Goal: Transaction & Acquisition: Purchase product/service

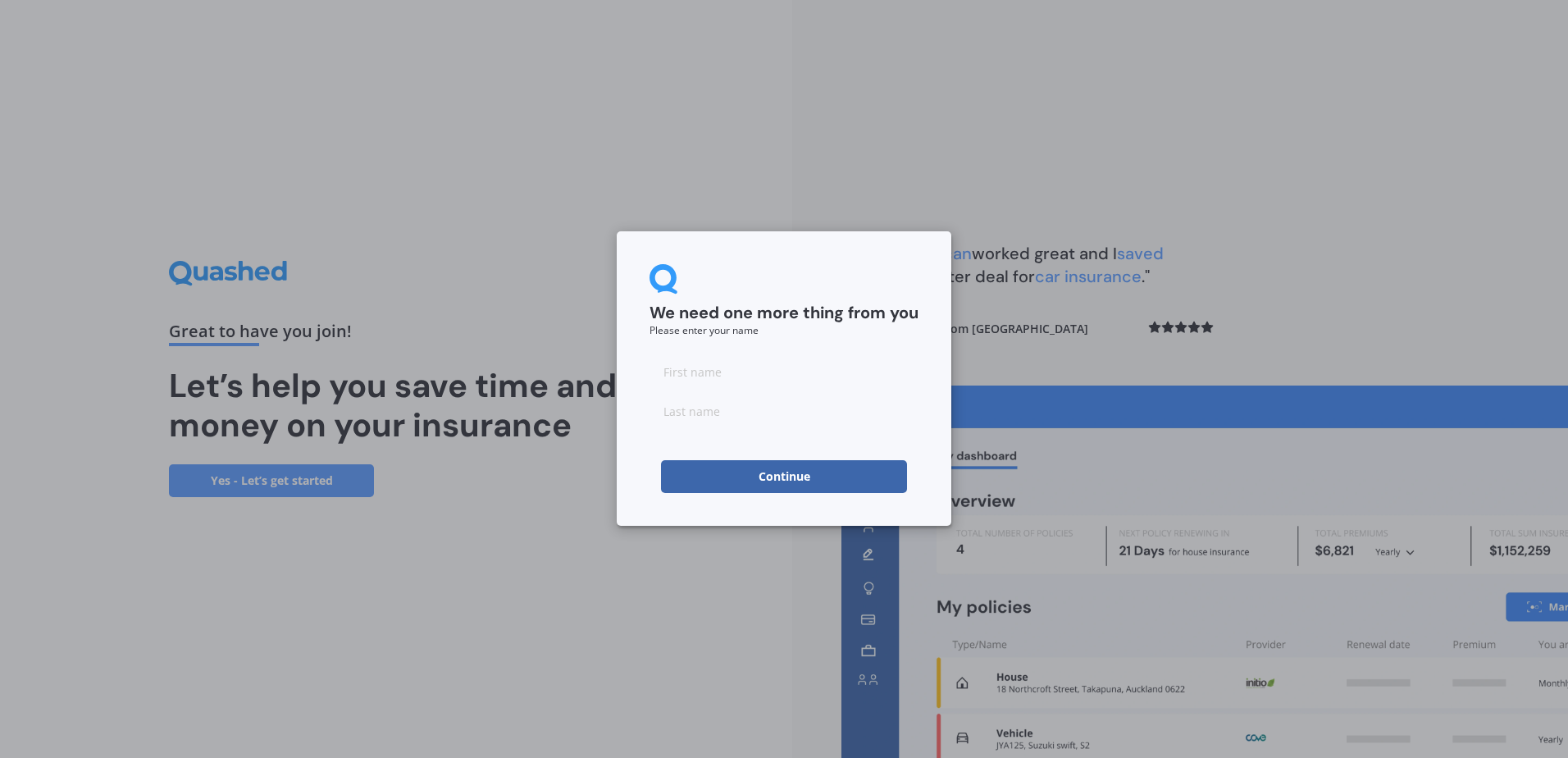
click at [709, 378] on input at bounding box center [784, 371] width 269 height 33
type input "[PERSON_NAME]"
type input "Hayward"
click at [781, 490] on button "Continue" at bounding box center [783, 476] width 246 height 33
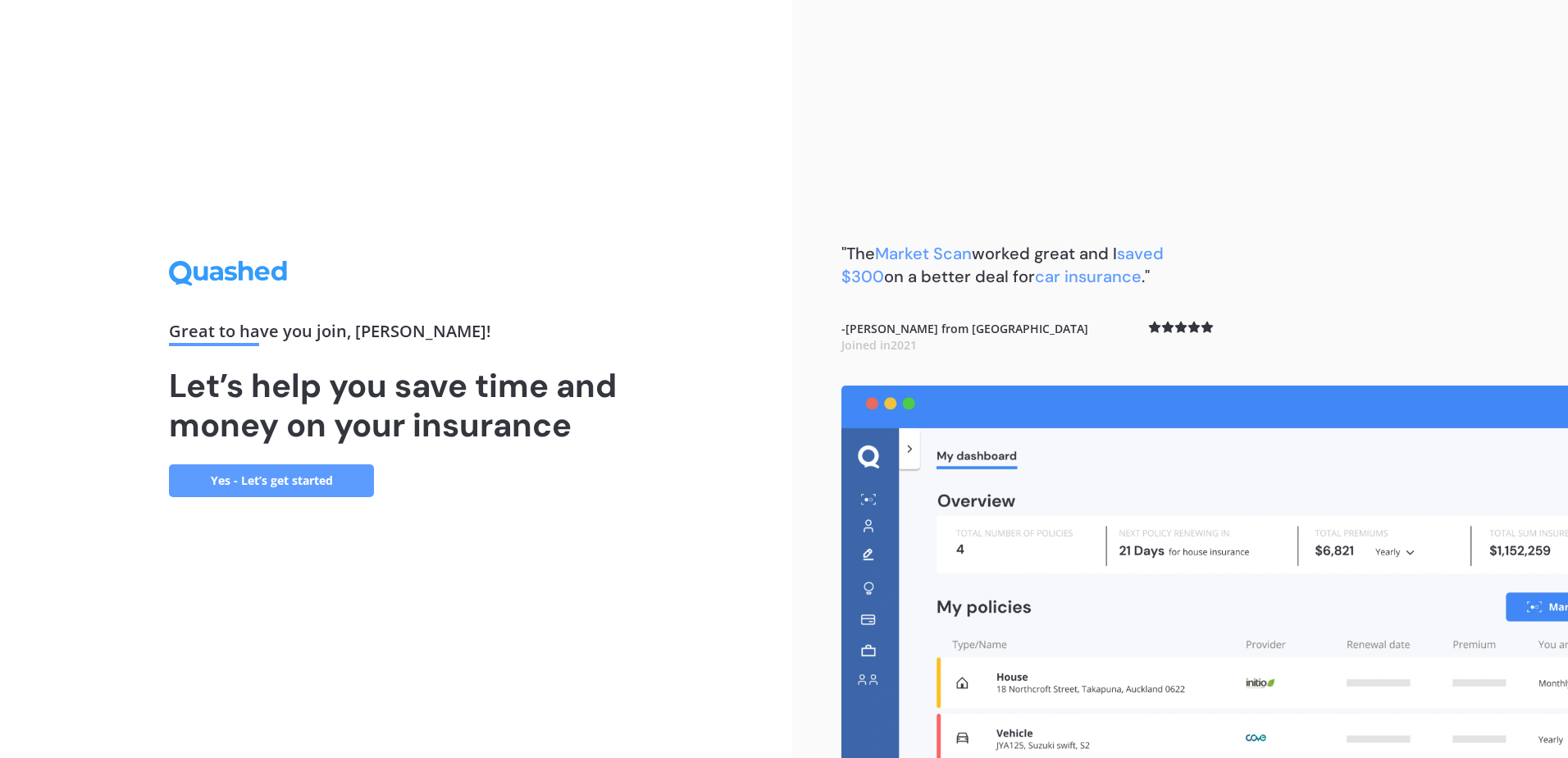
click at [303, 472] on link "Yes - Let’s get started" at bounding box center [271, 480] width 205 height 33
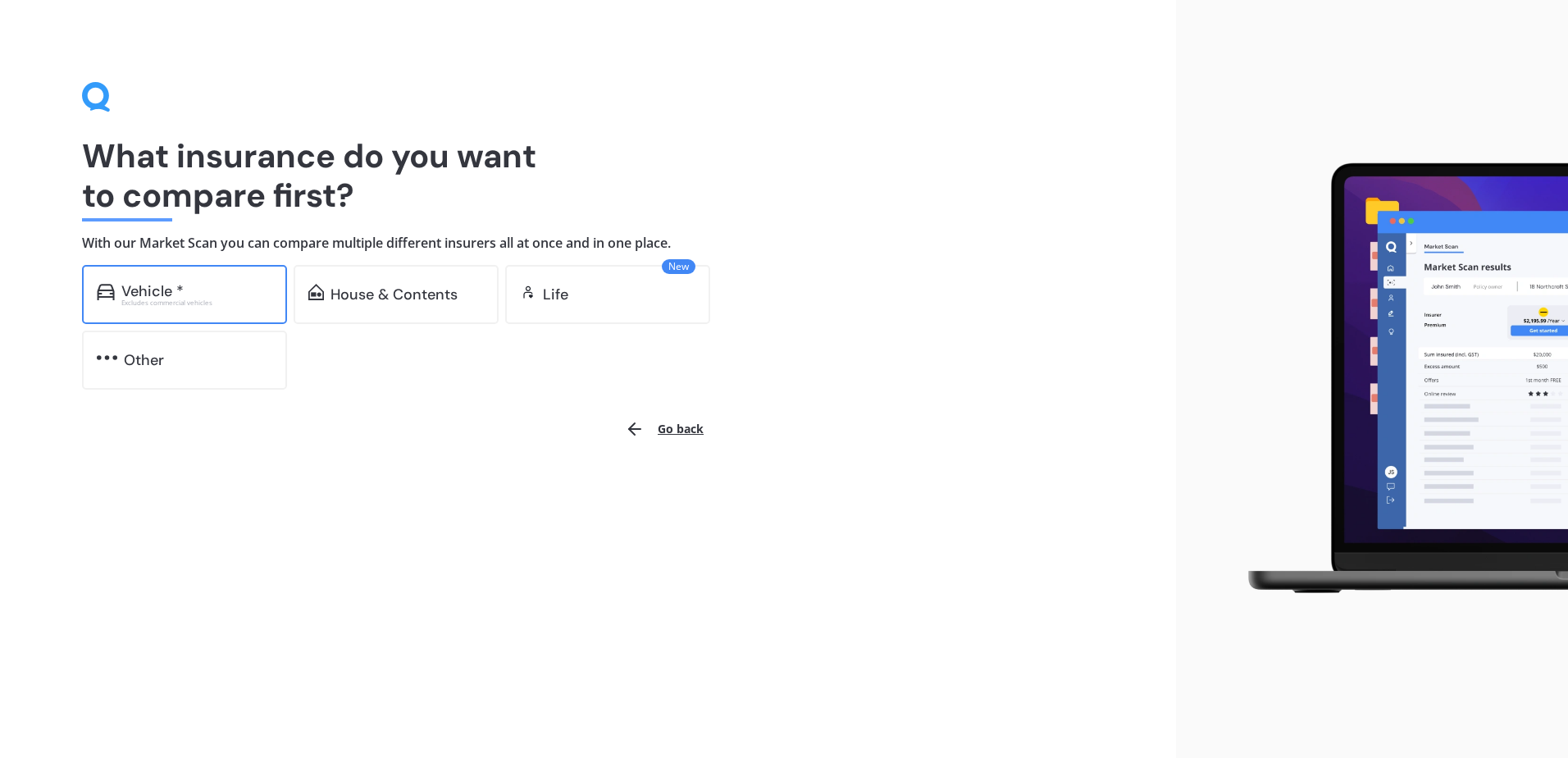
click at [238, 282] on div "Vehicle *" at bounding box center [197, 291] width 151 height 16
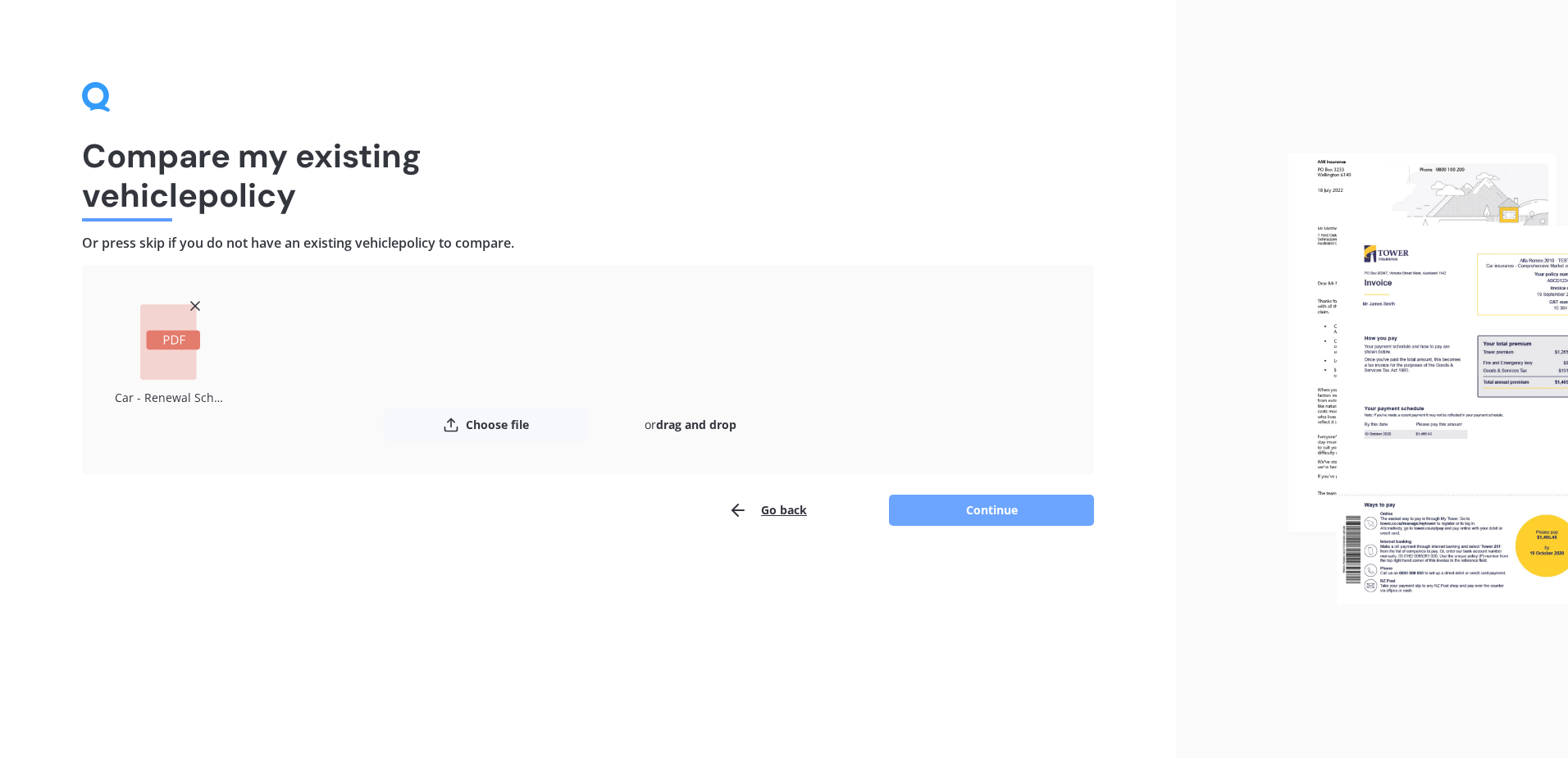
click at [998, 501] on button "Continue" at bounding box center [991, 510] width 205 height 31
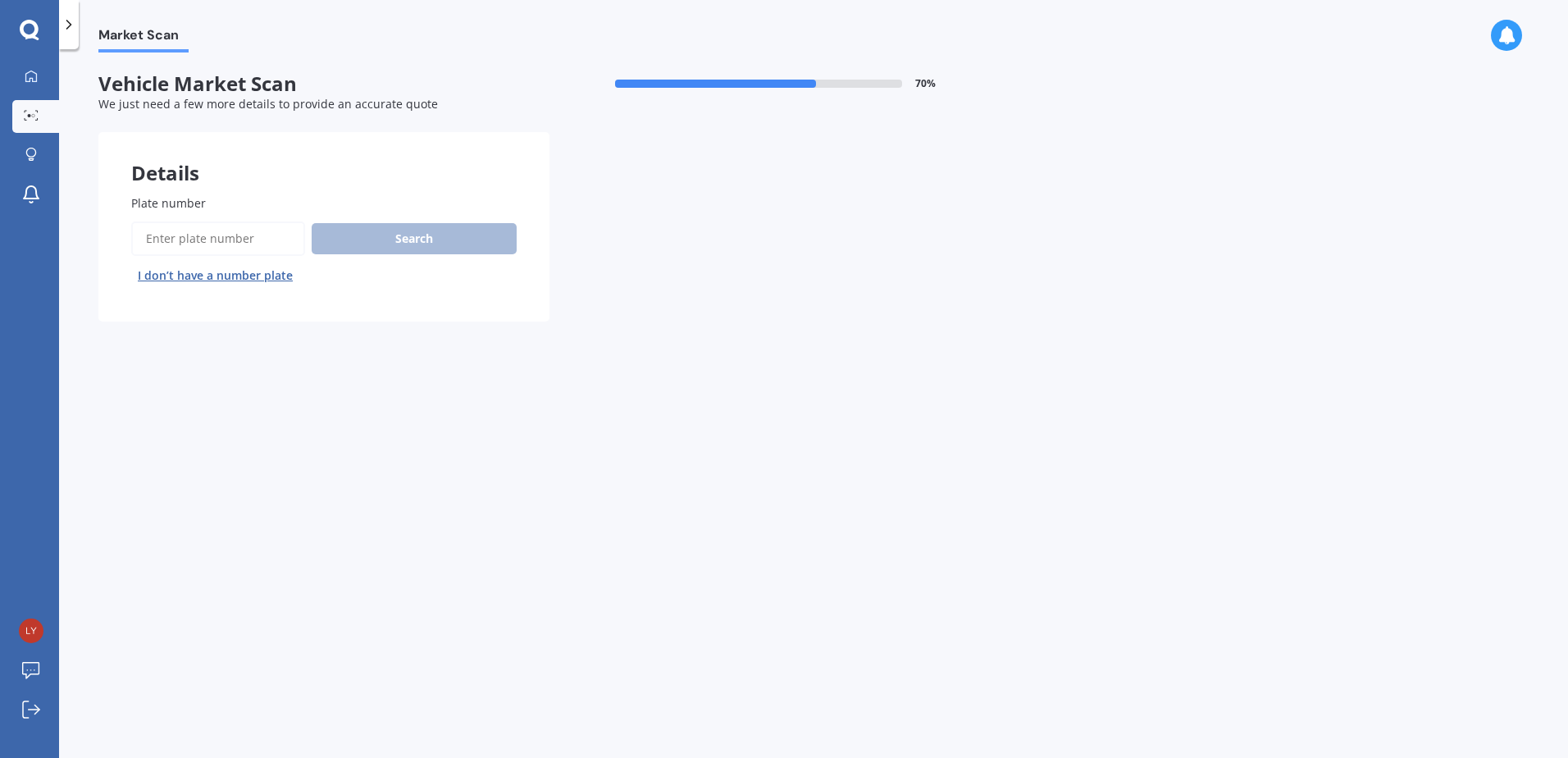
click at [211, 240] on input "Plate number" at bounding box center [218, 239] width 173 height 35
type input "JLF571"
click at [438, 240] on button "Search" at bounding box center [414, 239] width 205 height 31
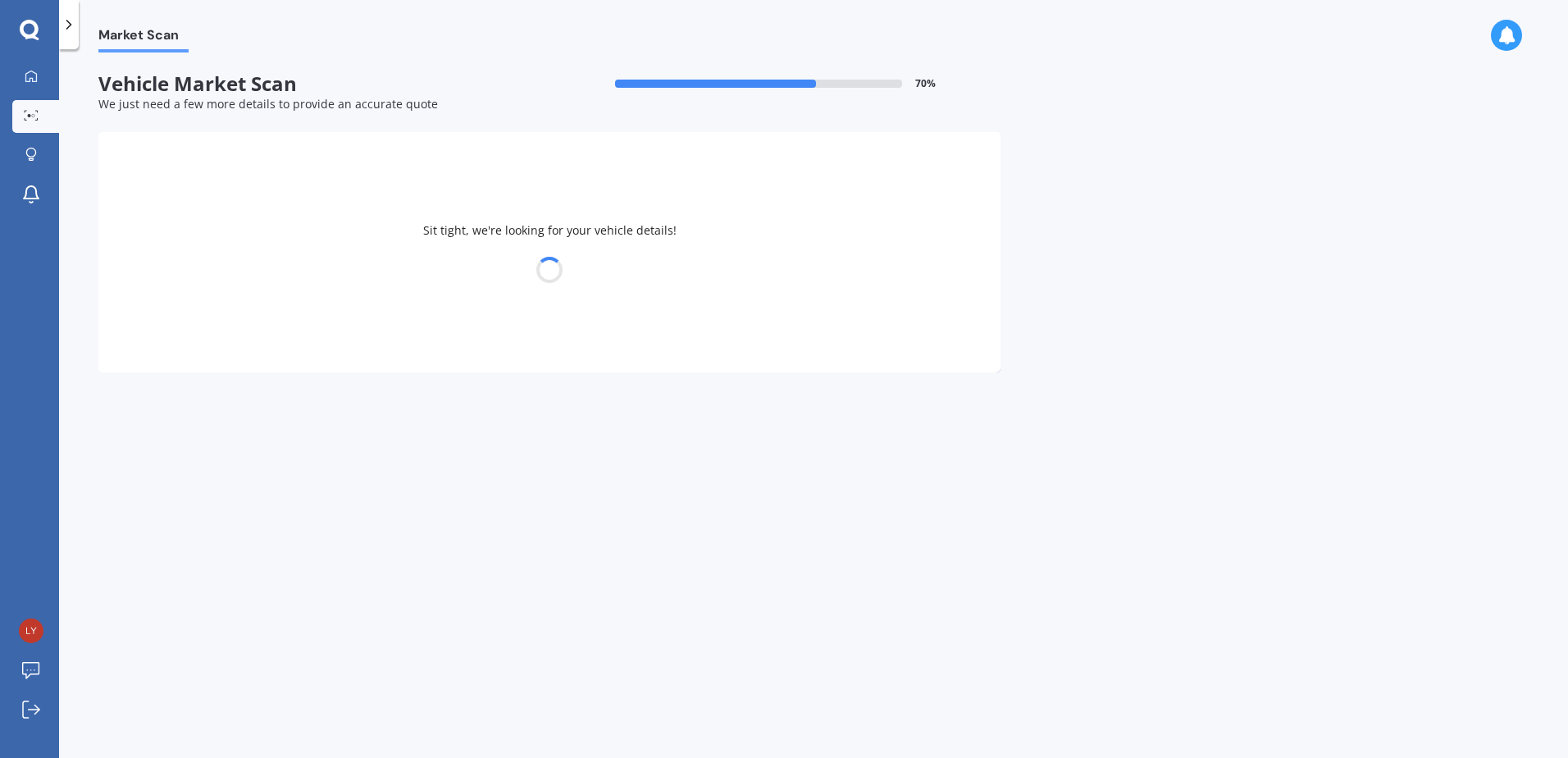
select select "VOLKSWAGEN"
select select "GOLF"
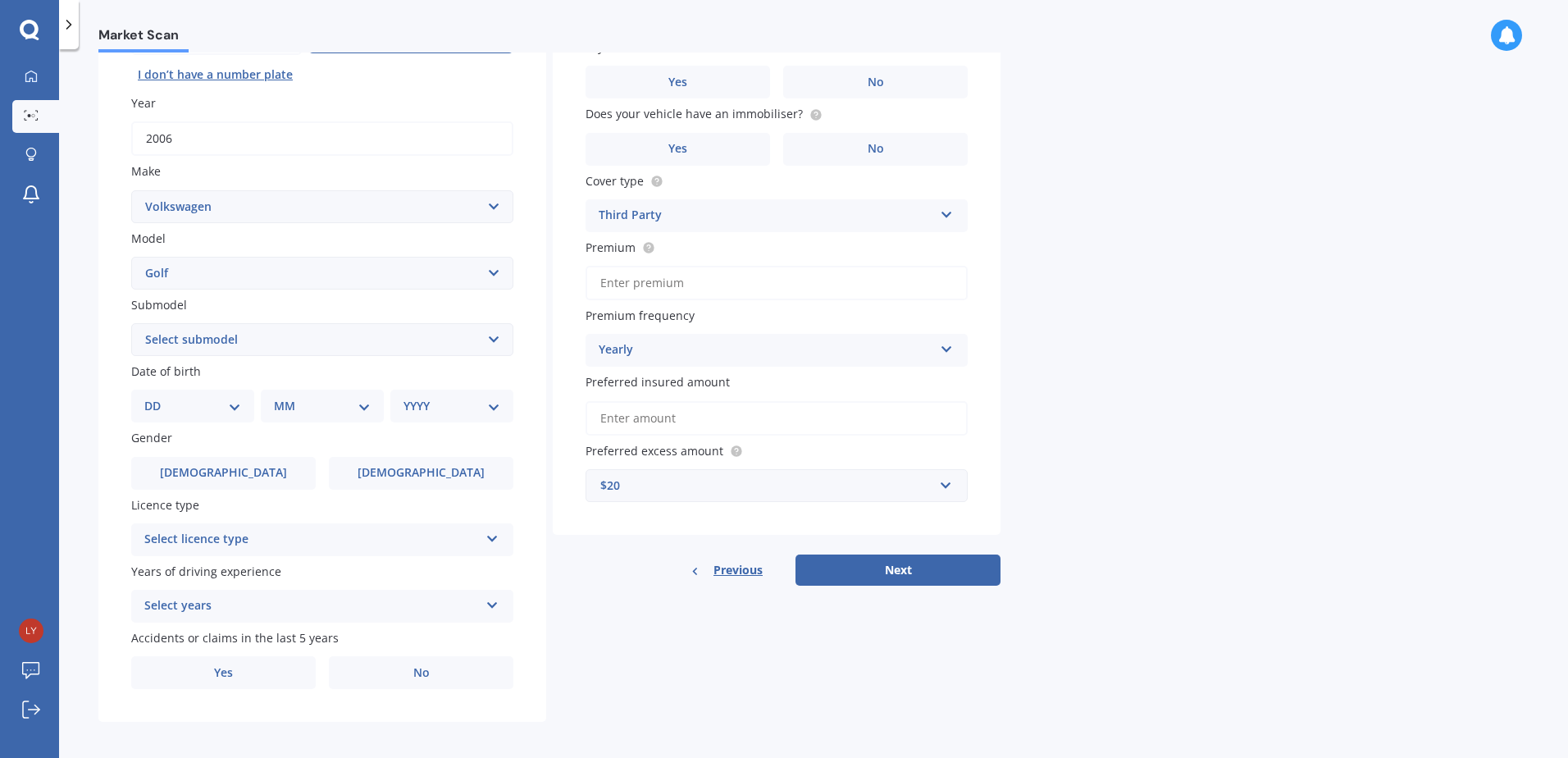
scroll to position [207, 0]
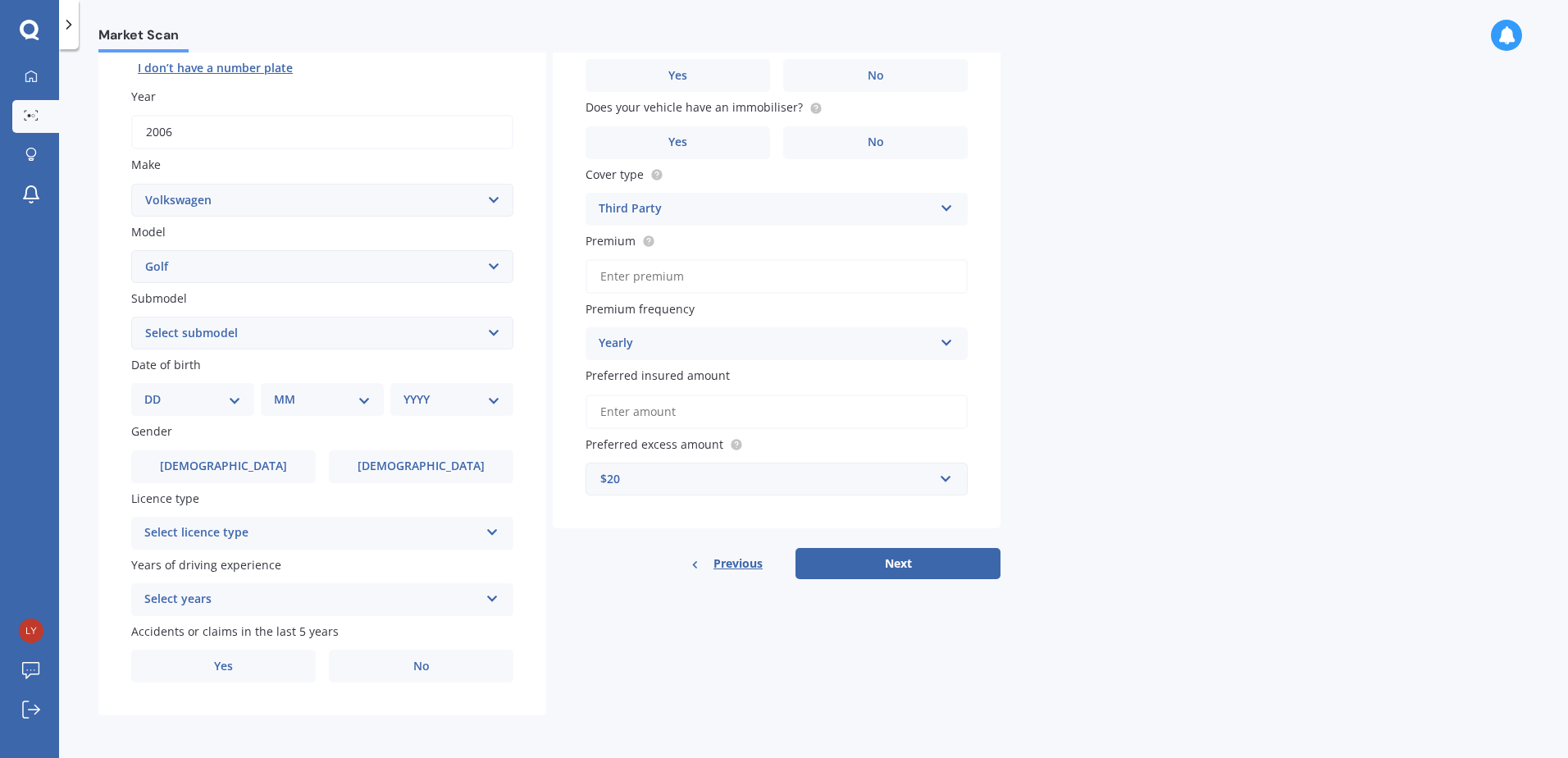
click at [222, 333] on select "Select submodel (All other) 1.4 GT TSI 1.4 TSI 1.6 1.6 FSI 1.6 TSI 1.8 1.9 TDI …" at bounding box center [322, 333] width 382 height 33
click at [242, 334] on select "Select submodel (All other) 1.4 GT TSI 1.4 TSI 1.6 1.6 FSI 1.6 TSI 1.8 1.9 TDI …" at bounding box center [322, 333] width 382 height 33
click at [181, 406] on select "DD 01 02 03 04 05 06 07 08 09 10 11 12 13 14 15 16 17 18 19 20 21 22 23 24 25 2…" at bounding box center [192, 400] width 97 height 18
select select "07"
click at [157, 391] on select "DD 01 02 03 04 05 06 07 08 09 10 11 12 13 14 15 16 17 18 19 20 21 22 23 24 25 2…" at bounding box center [192, 400] width 97 height 18
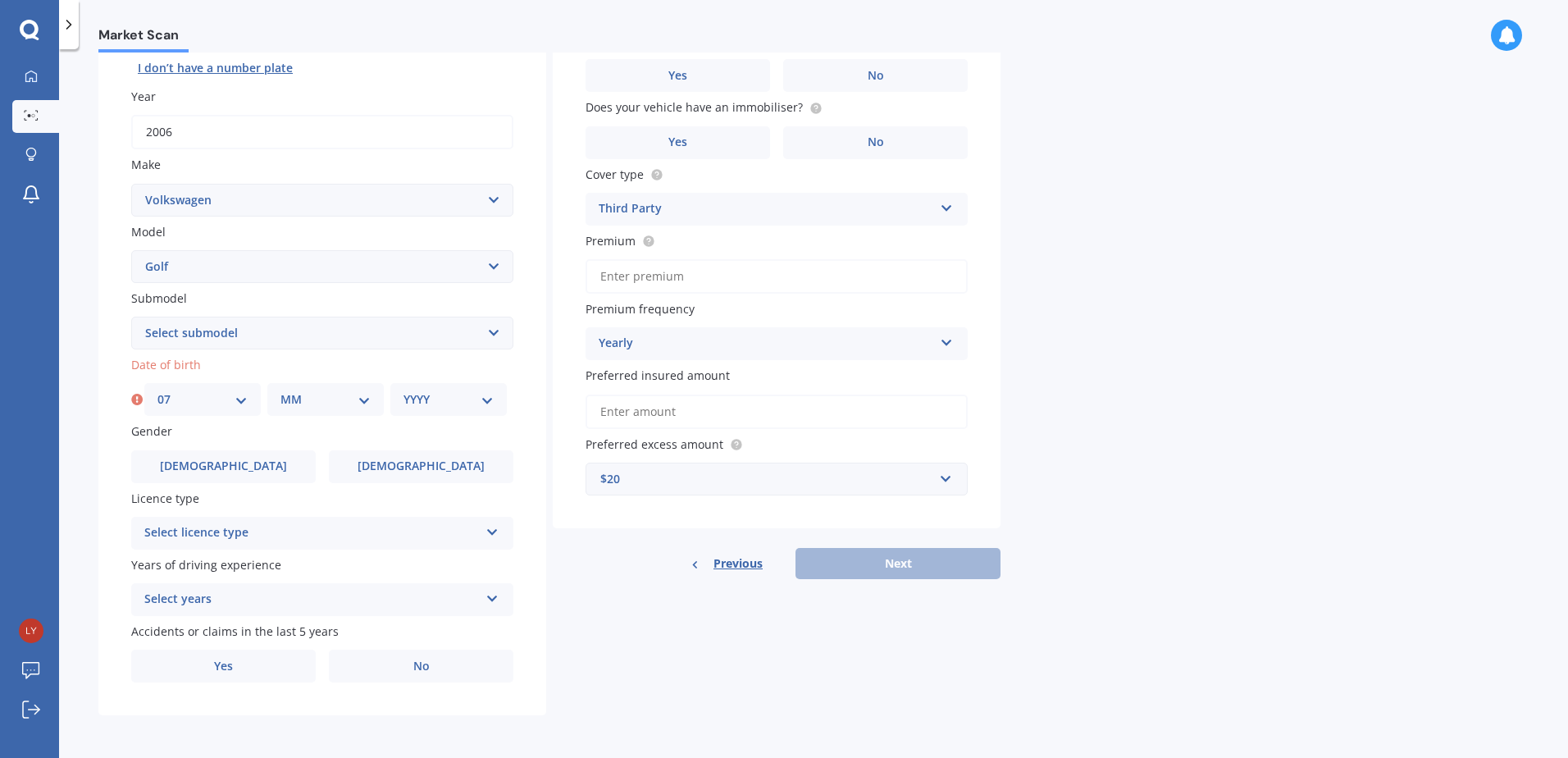
click at [331, 400] on select "MM 01 02 03 04 05 06 07 08 09 10 11 12" at bounding box center [325, 400] width 90 height 18
select select "03"
click at [281, 391] on select "MM 01 02 03 04 05 06 07 08 09 10 11 12" at bounding box center [325, 400] width 90 height 18
click at [419, 411] on div "YYYY 2025 2024 2023 2022 2021 2020 2019 2018 2017 2016 2015 2014 2013 2012 2011…" at bounding box center [449, 399] width 116 height 33
click at [435, 398] on select "YYYY 2025 2024 2023 2022 2021 2020 2019 2018 2017 2016 2015 2014 2013 2012 2011…" at bounding box center [448, 400] width 90 height 18
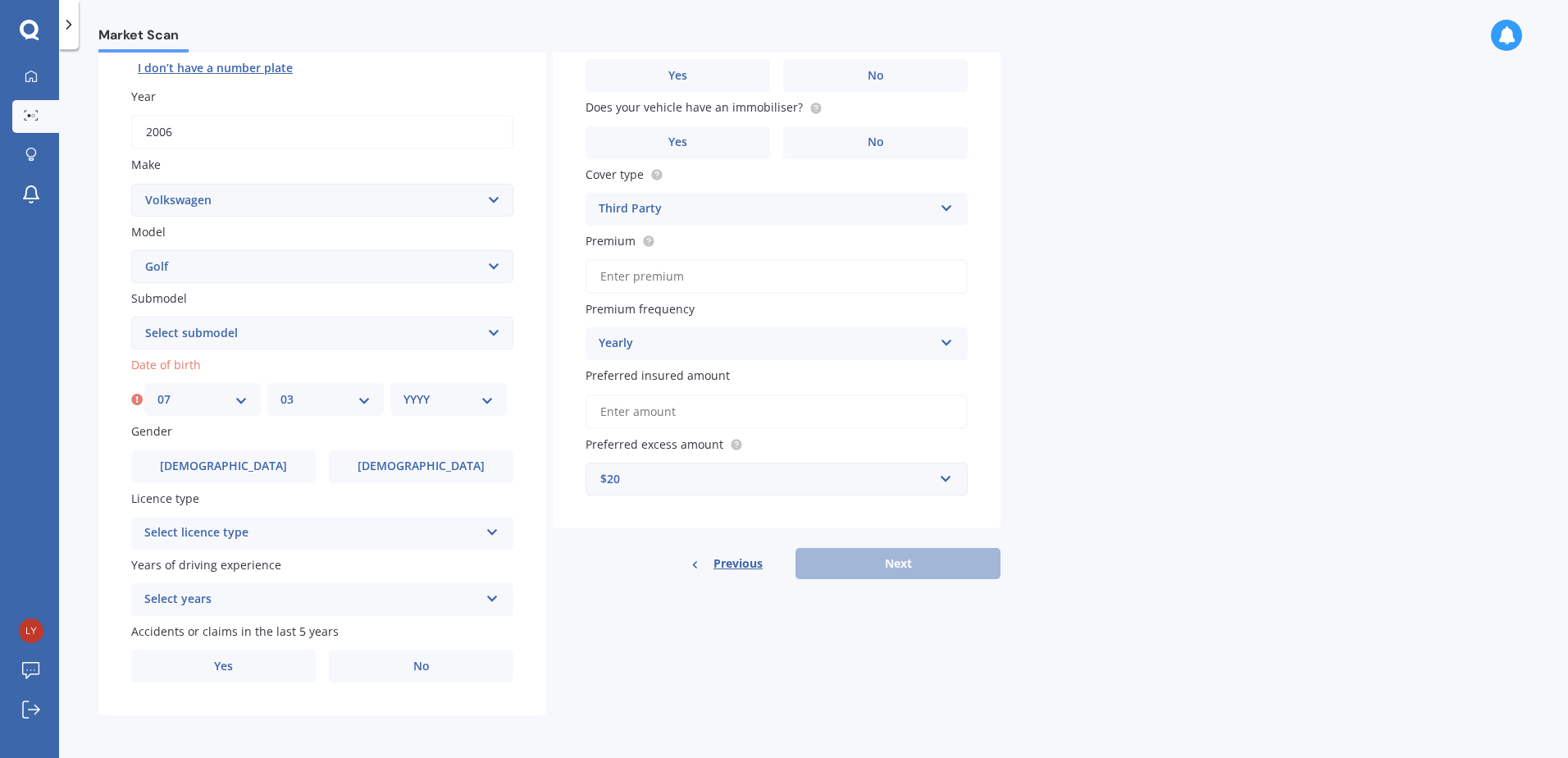
select select "1982"
click at [403, 391] on select "YYYY 2025 2024 2023 2022 2021 2020 2019 2018 2017 2016 2015 2014 2013 2012 2011…" at bounding box center [448, 400] width 90 height 18
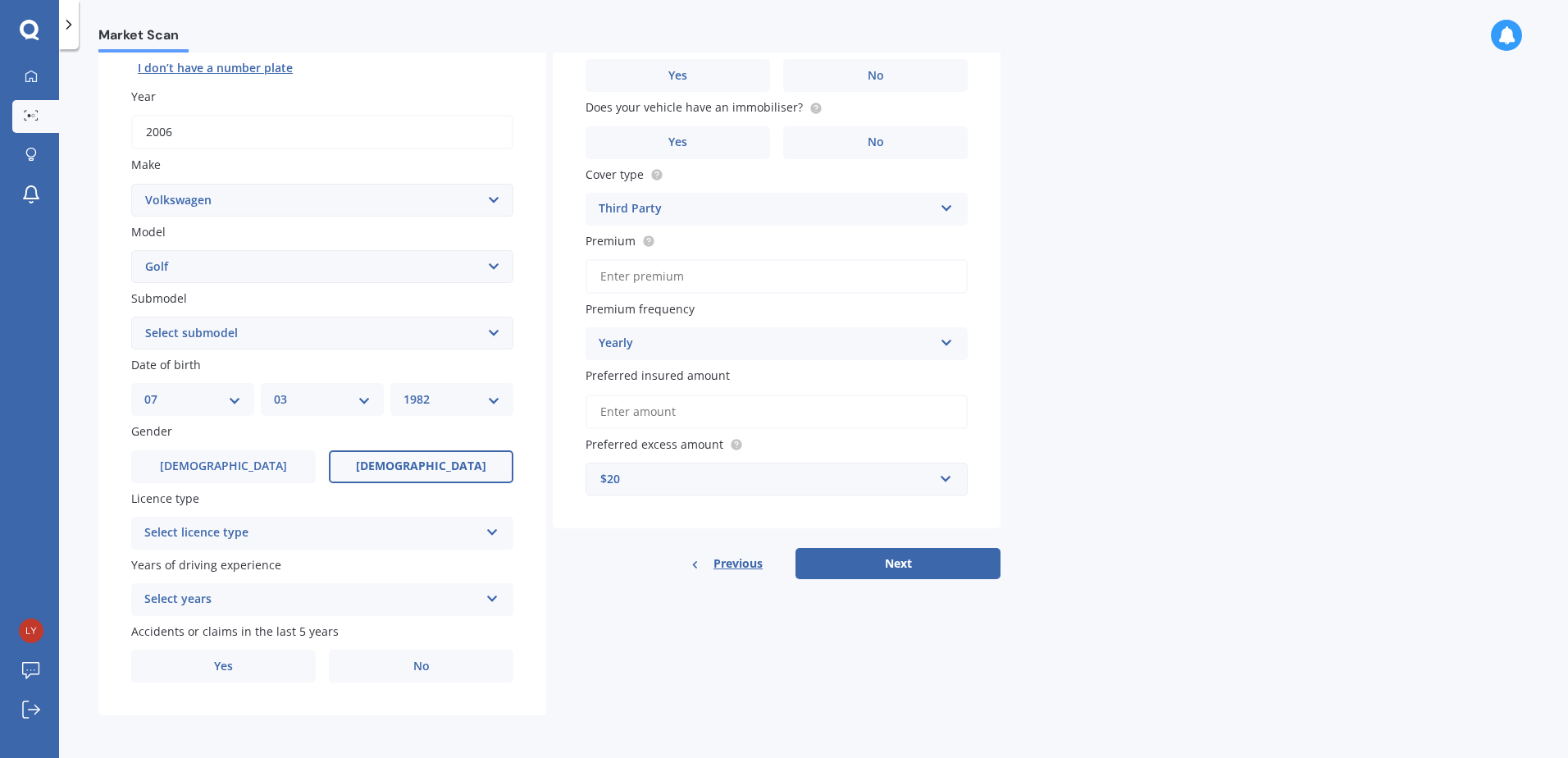
click at [442, 459] on span "[DEMOGRAPHIC_DATA]" at bounding box center [421, 467] width 131 height 14
click at [0, 0] on input "[DEMOGRAPHIC_DATA]" at bounding box center [0, 0] width 0 height 0
click at [432, 534] on div "Select licence type" at bounding box center [311, 533] width 334 height 20
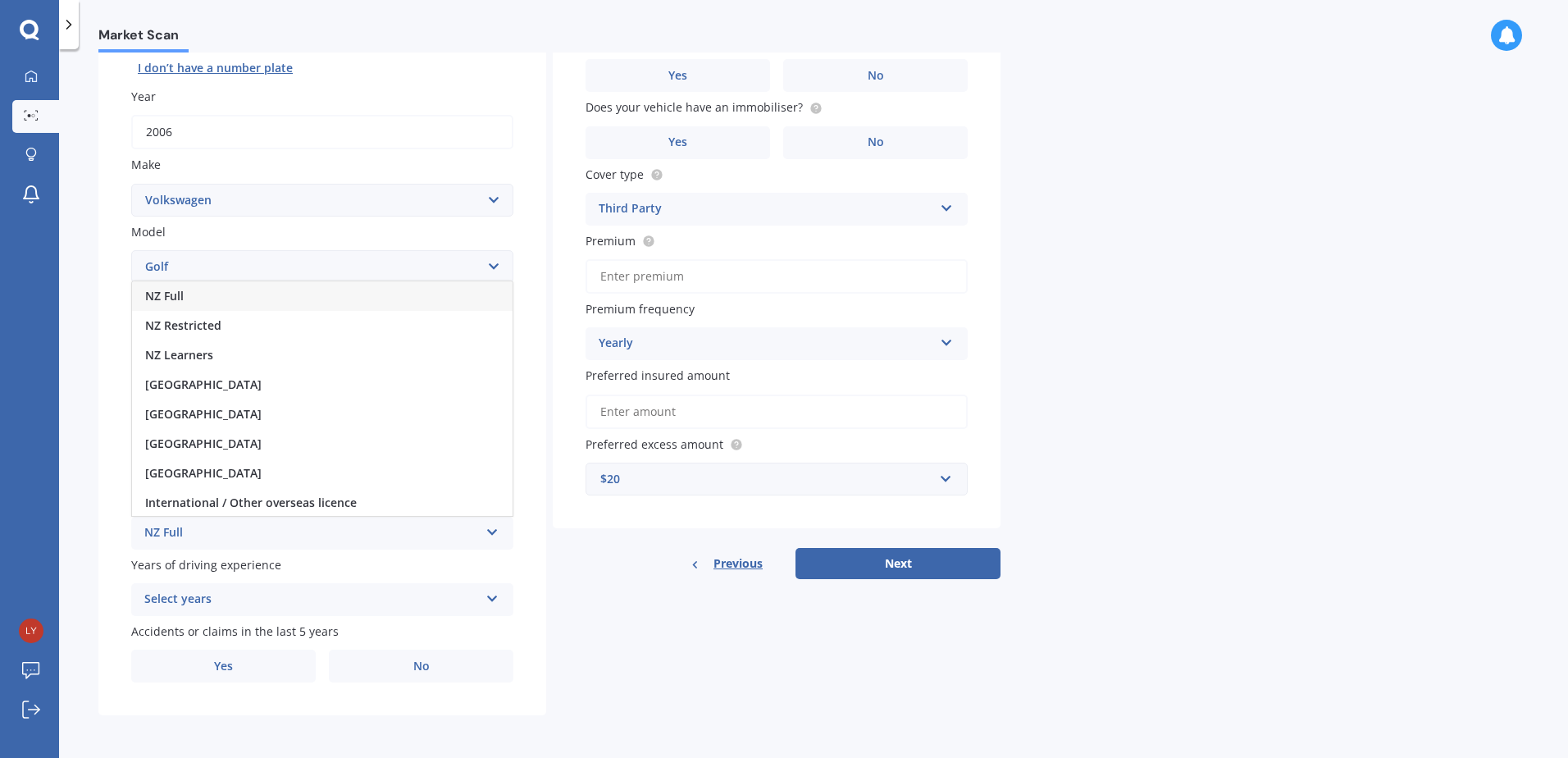
click at [251, 309] on div "NZ Full" at bounding box center [323, 296] width 381 height 29
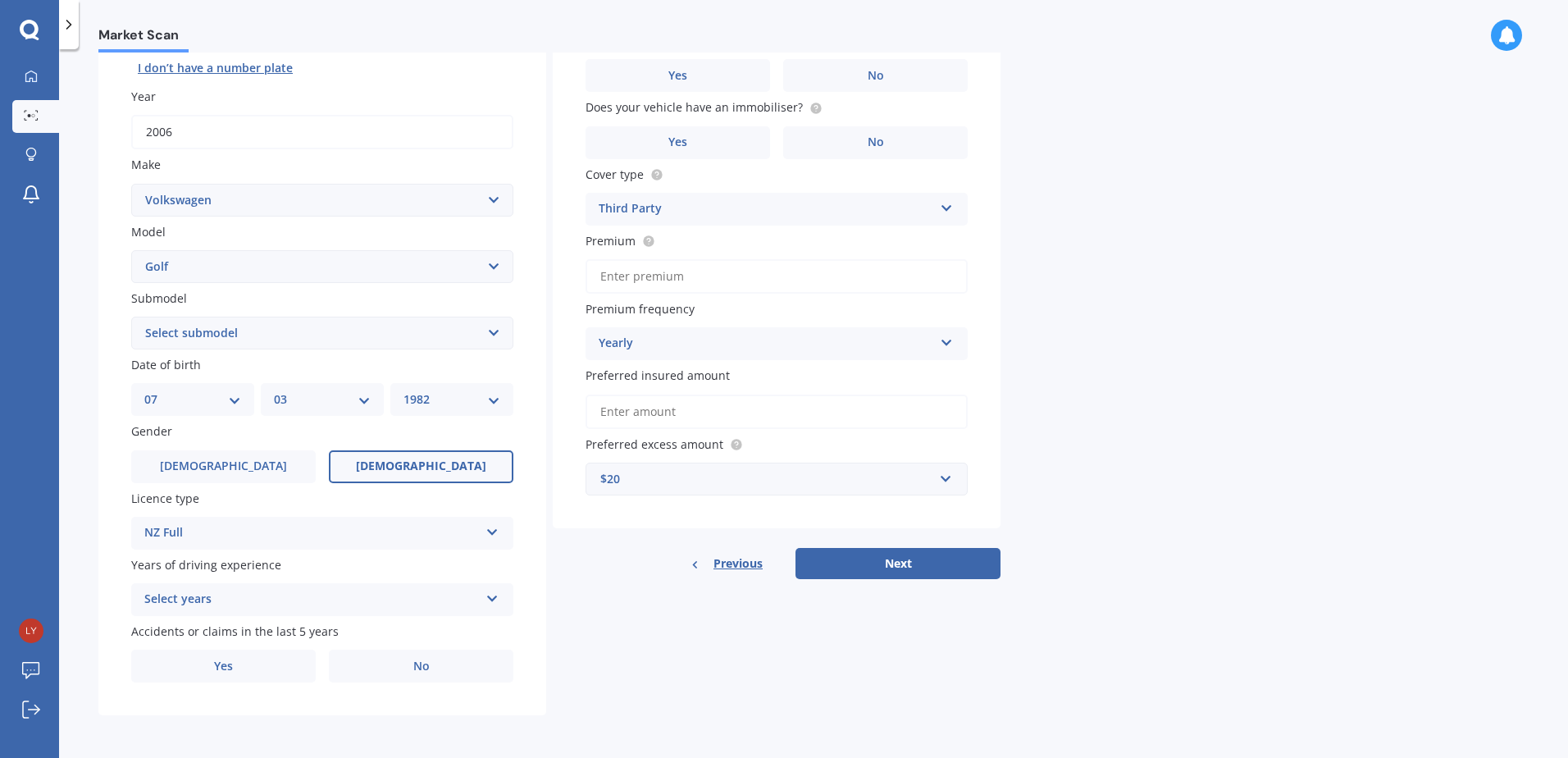
click at [318, 599] on div "Select years" at bounding box center [311, 600] width 334 height 20
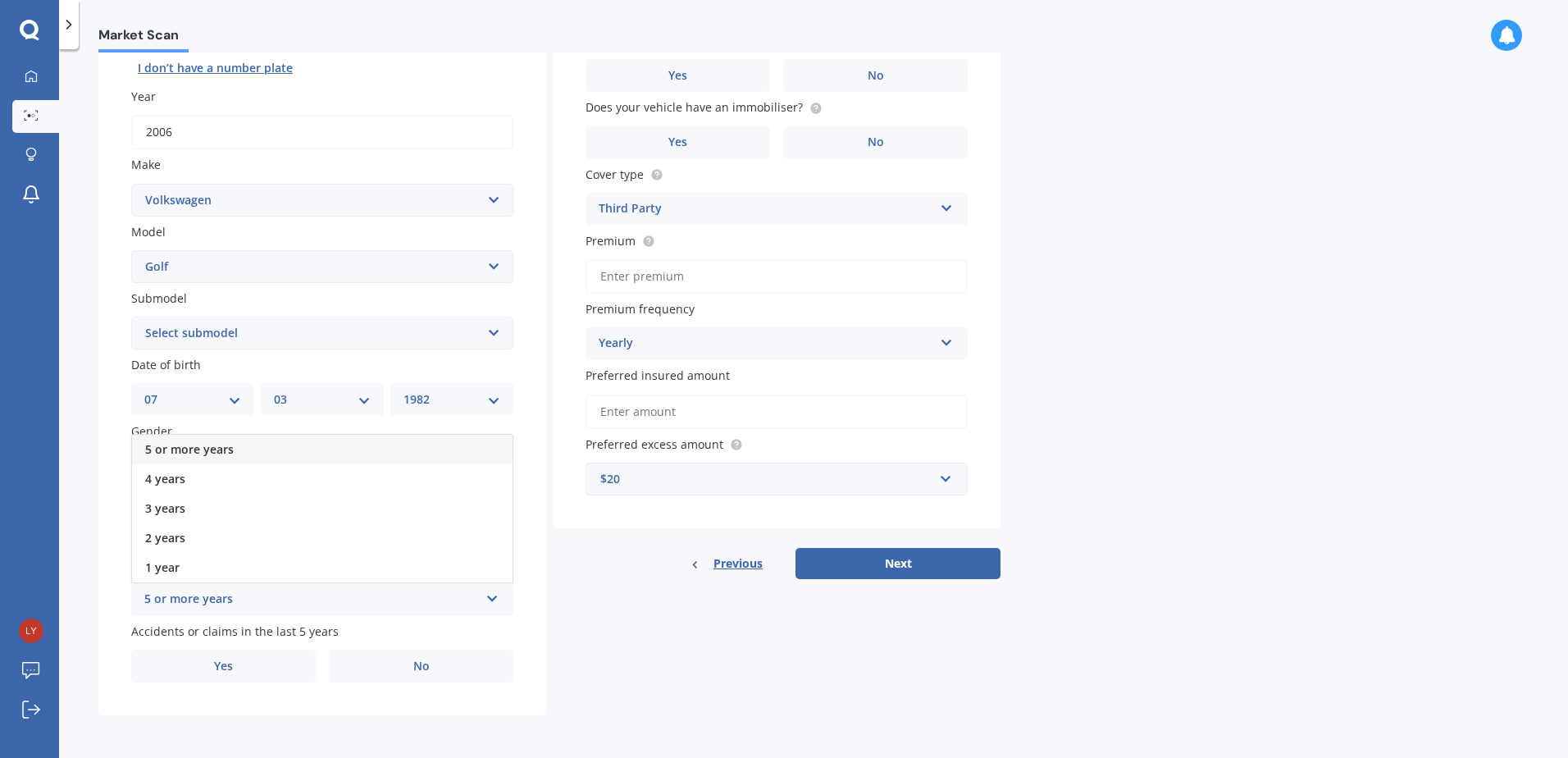
click at [266, 446] on div "5 or more years" at bounding box center [323, 449] width 381 height 29
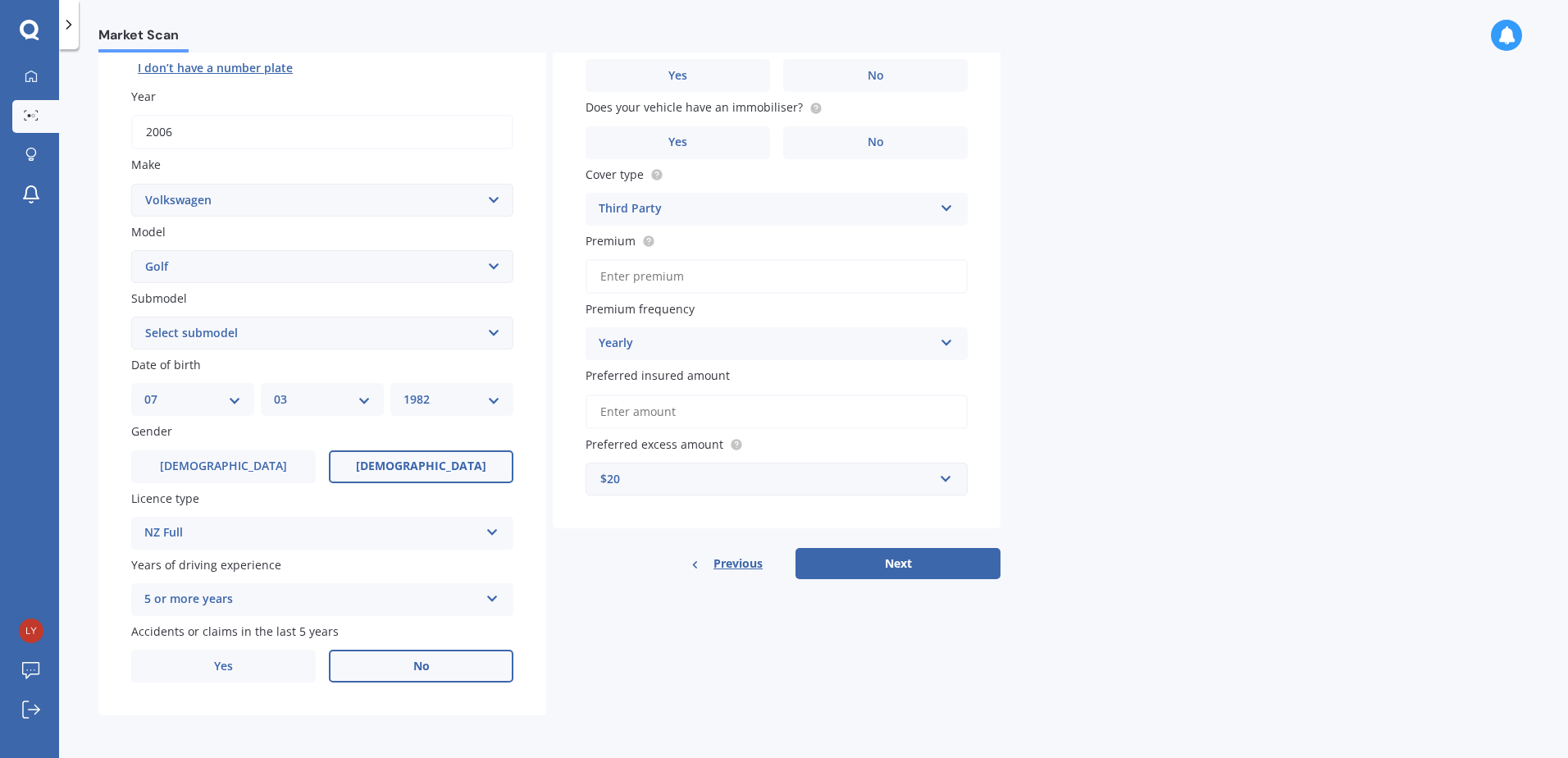
click at [434, 664] on label "No" at bounding box center [421, 666] width 184 height 33
click at [0, 0] on input "No" at bounding box center [0, 0] width 0 height 0
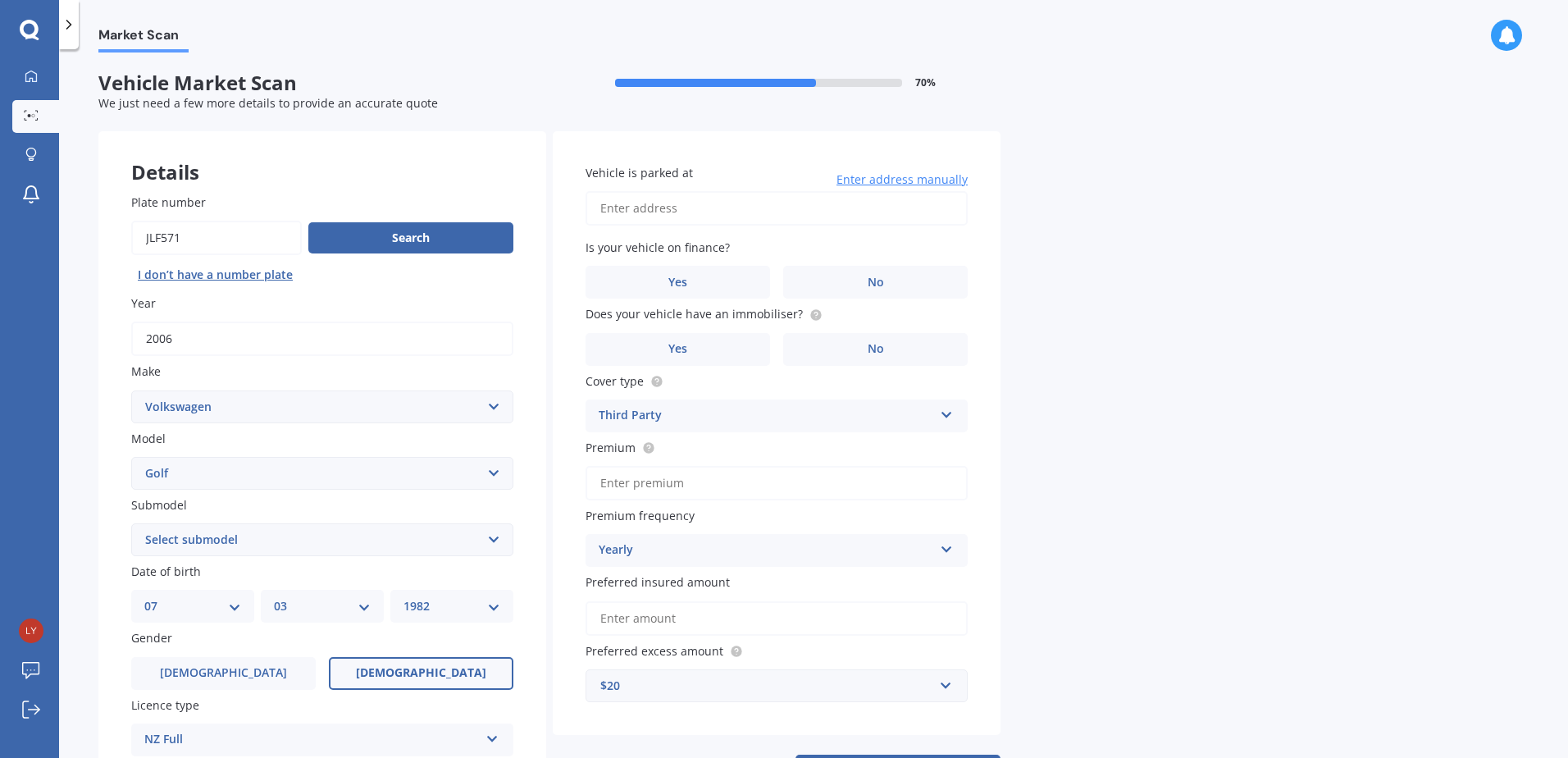
scroll to position [0, 0]
click at [639, 218] on input "Vehicle is parked at" at bounding box center [776, 209] width 382 height 35
type input "[STREET_ADDRESS]"
click at [900, 288] on label "No" at bounding box center [875, 282] width 184 height 33
click at [0, 0] on input "No" at bounding box center [0, 0] width 0 height 0
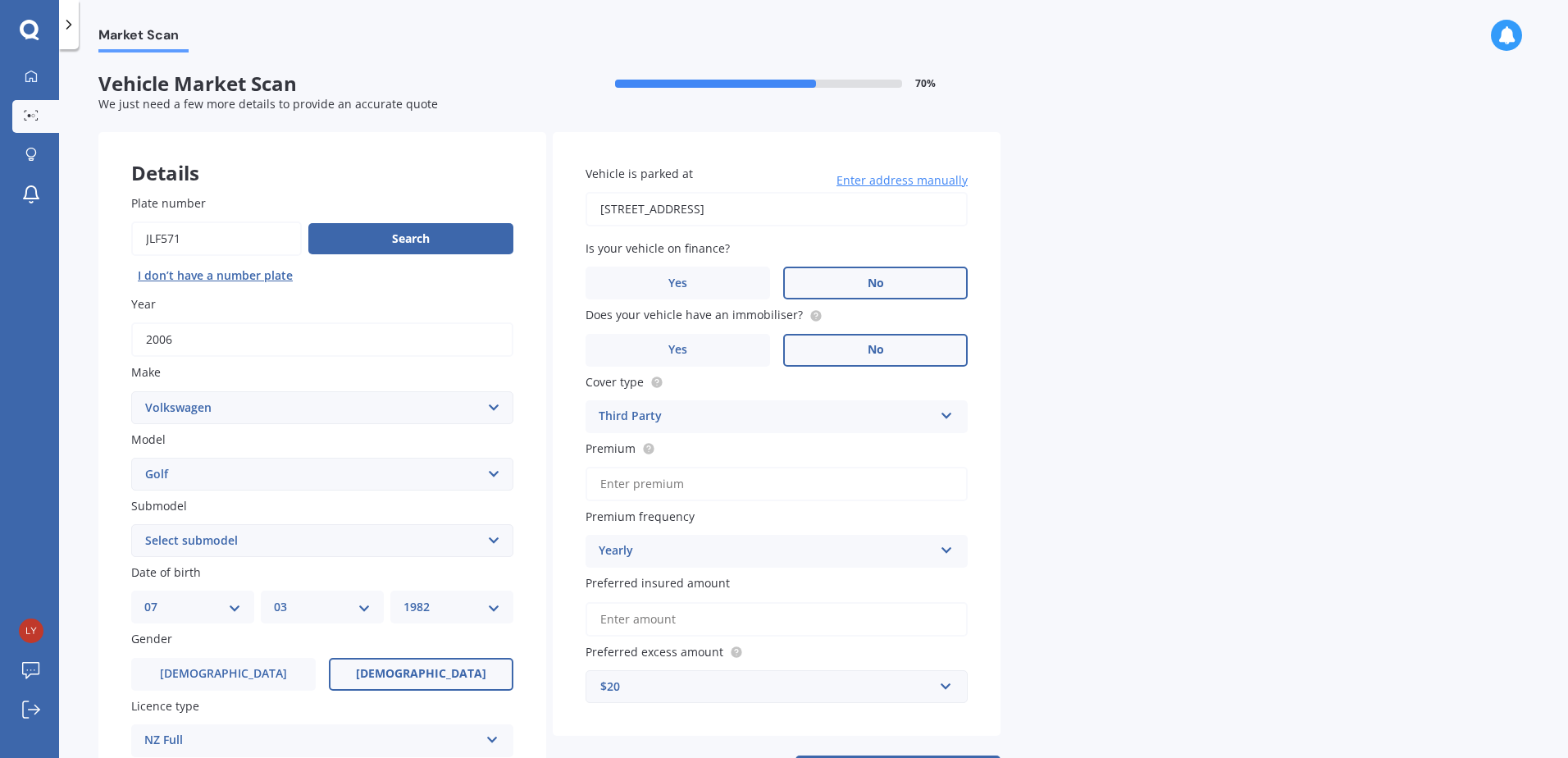
click at [906, 346] on label "No" at bounding box center [875, 350] width 184 height 33
click at [0, 0] on input "No" at bounding box center [0, 0] width 0 height 0
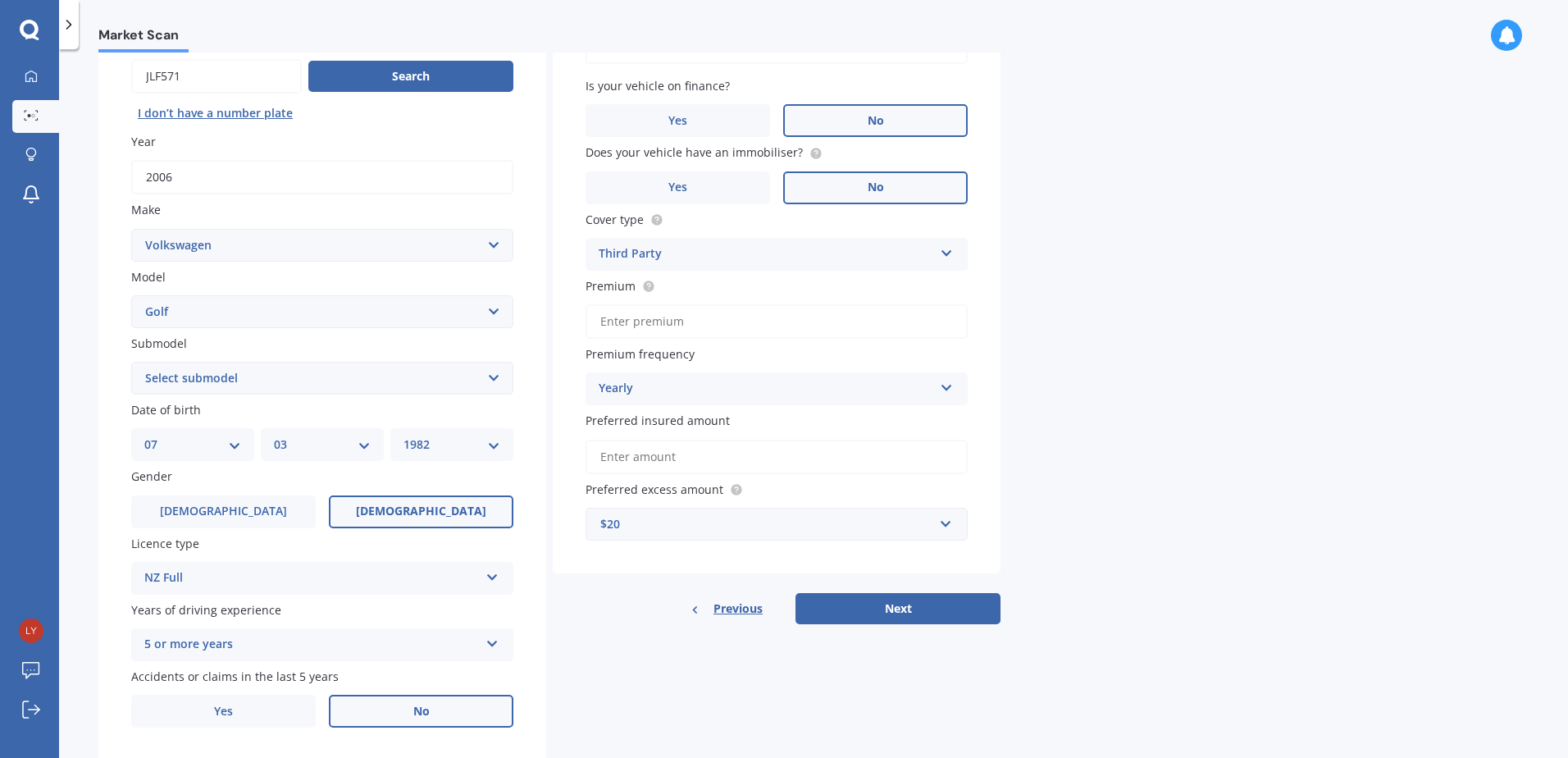
scroll to position [164, 0]
click at [729, 247] on div "Third Party" at bounding box center [766, 253] width 334 height 20
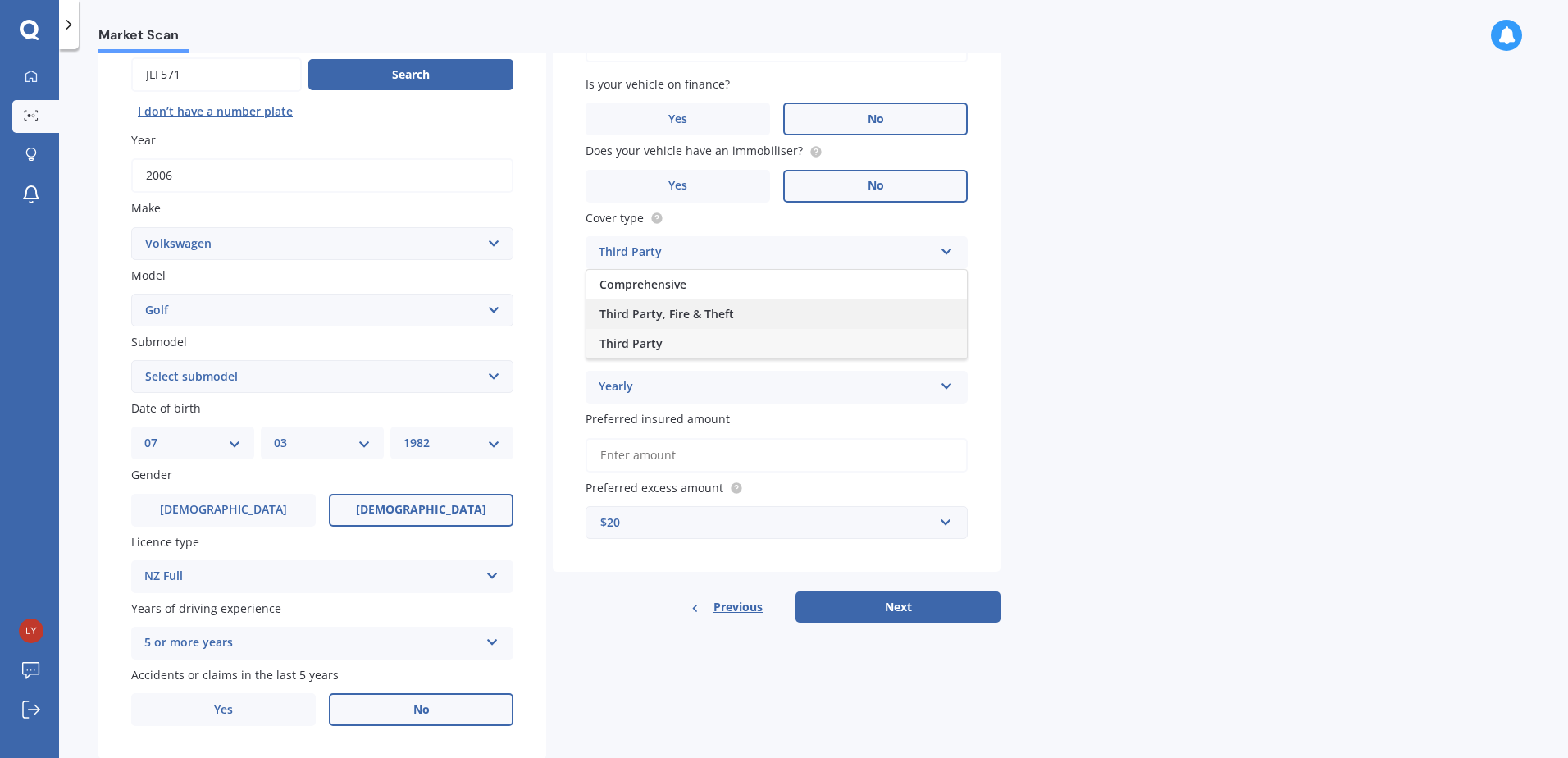
click at [713, 305] on div "Third Party, Fire & Theft" at bounding box center [777, 314] width 381 height 29
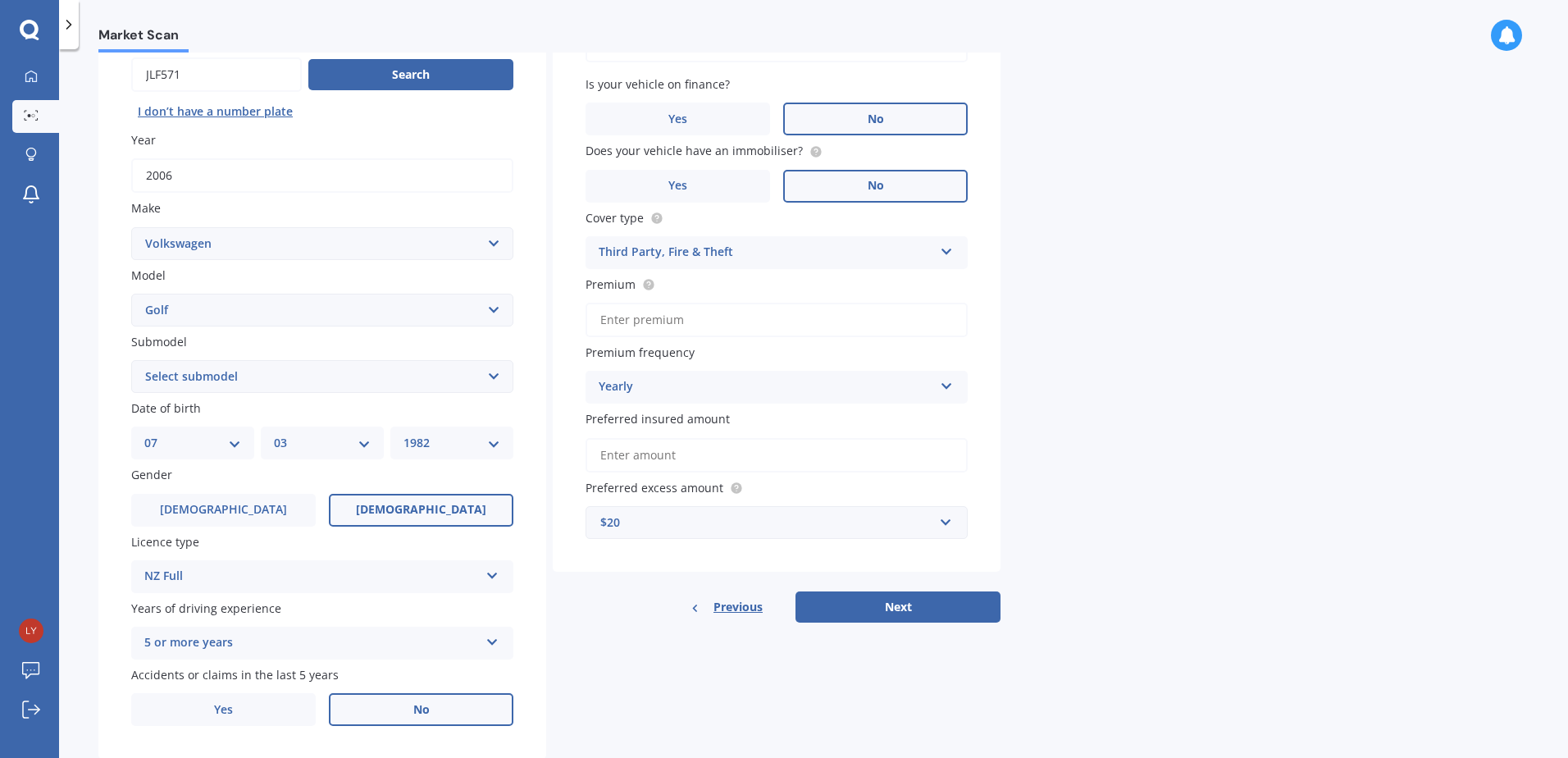
click at [681, 322] on input "Premium" at bounding box center [776, 320] width 382 height 35
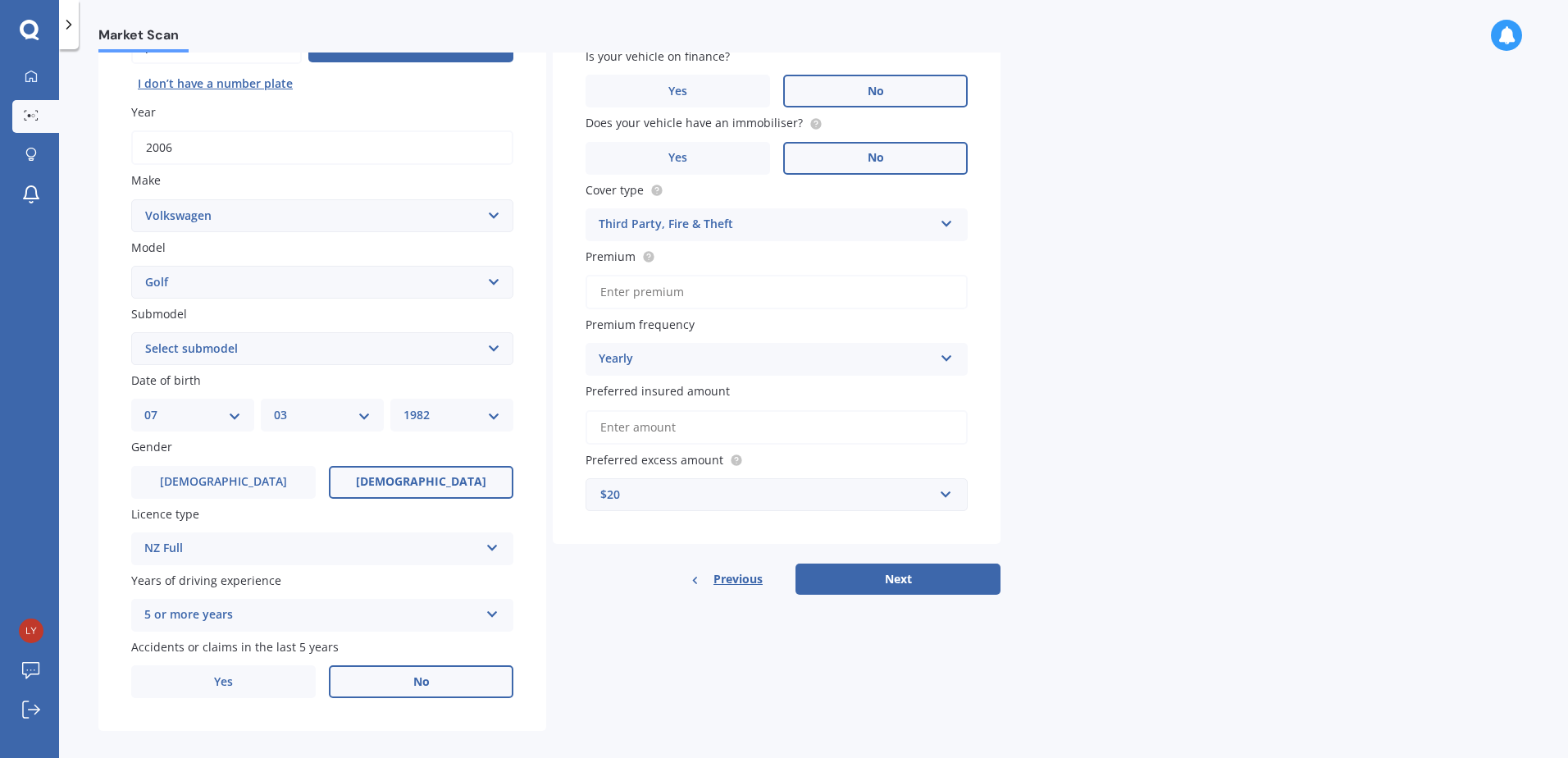
scroll to position [207, 0]
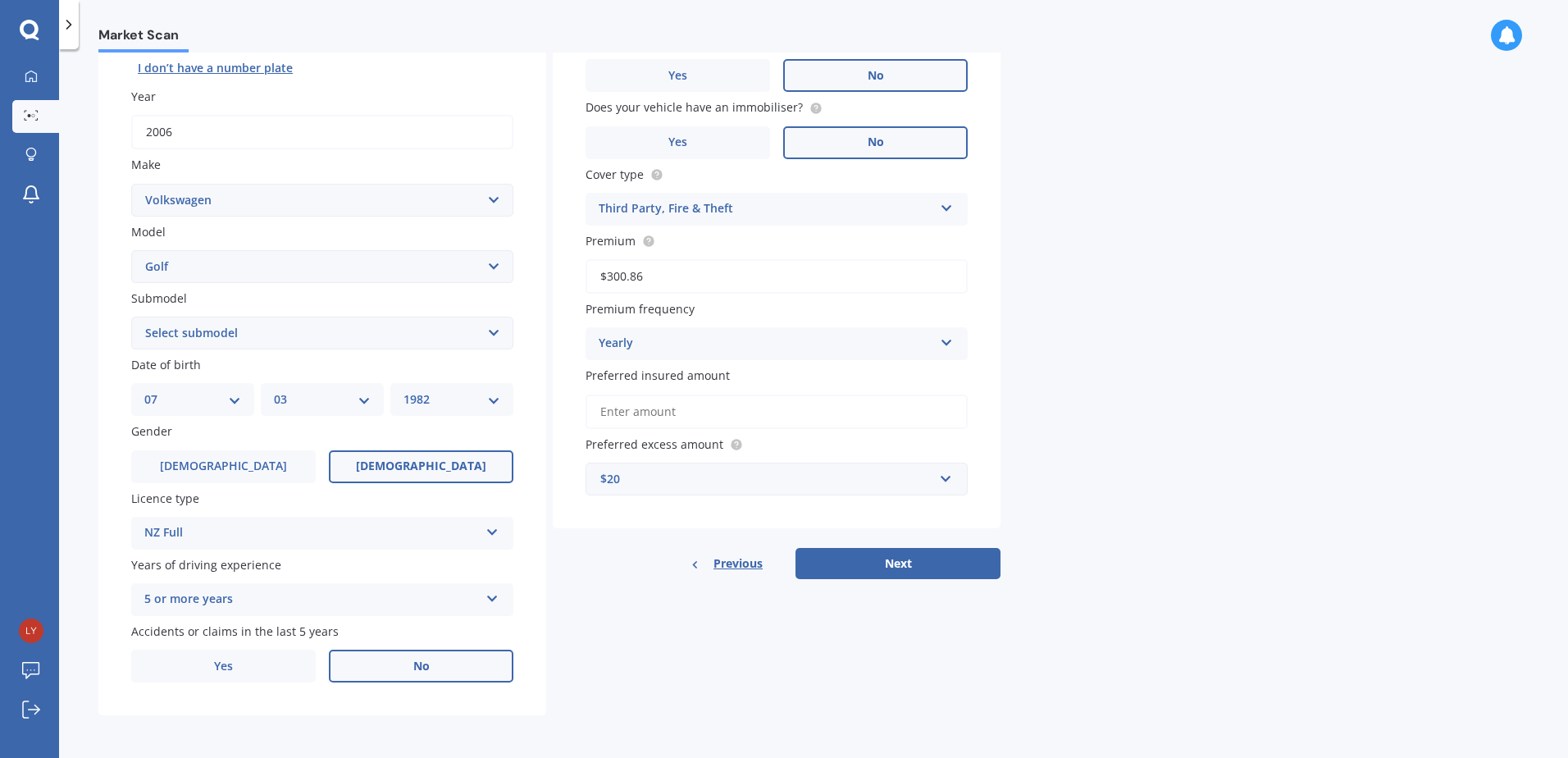
type input "$300.86"
click at [1113, 289] on div "Market Scan Vehicle Market Scan 70 % We just need a few more details to provide…" at bounding box center [814, 407] width 1509 height 709
click at [691, 343] on div "Yearly" at bounding box center [766, 343] width 334 height 20
click at [753, 425] on input "Preferred insured amount" at bounding box center [776, 411] width 382 height 35
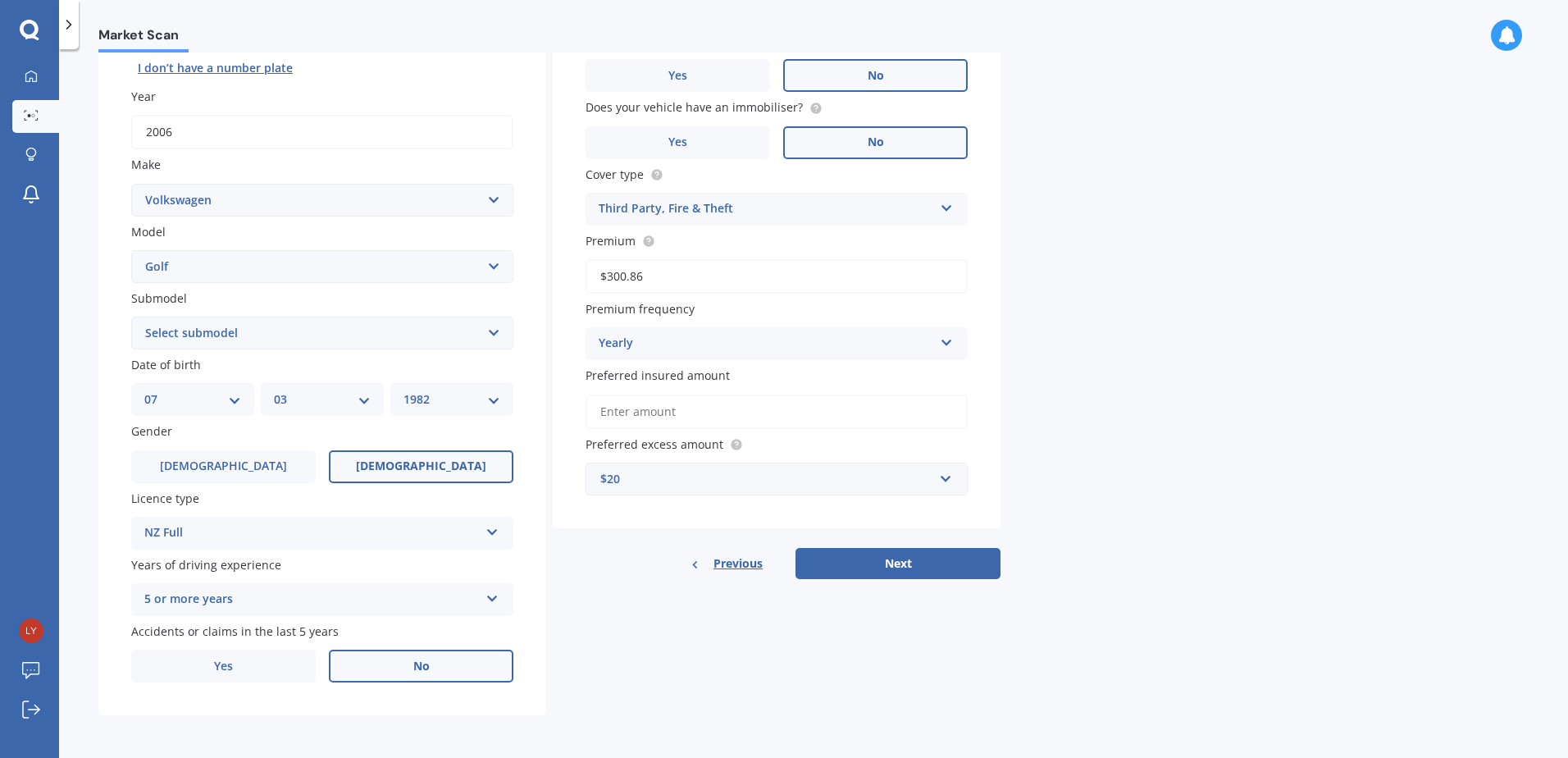
click at [678, 471] on div "$20" at bounding box center [767, 479] width 333 height 18
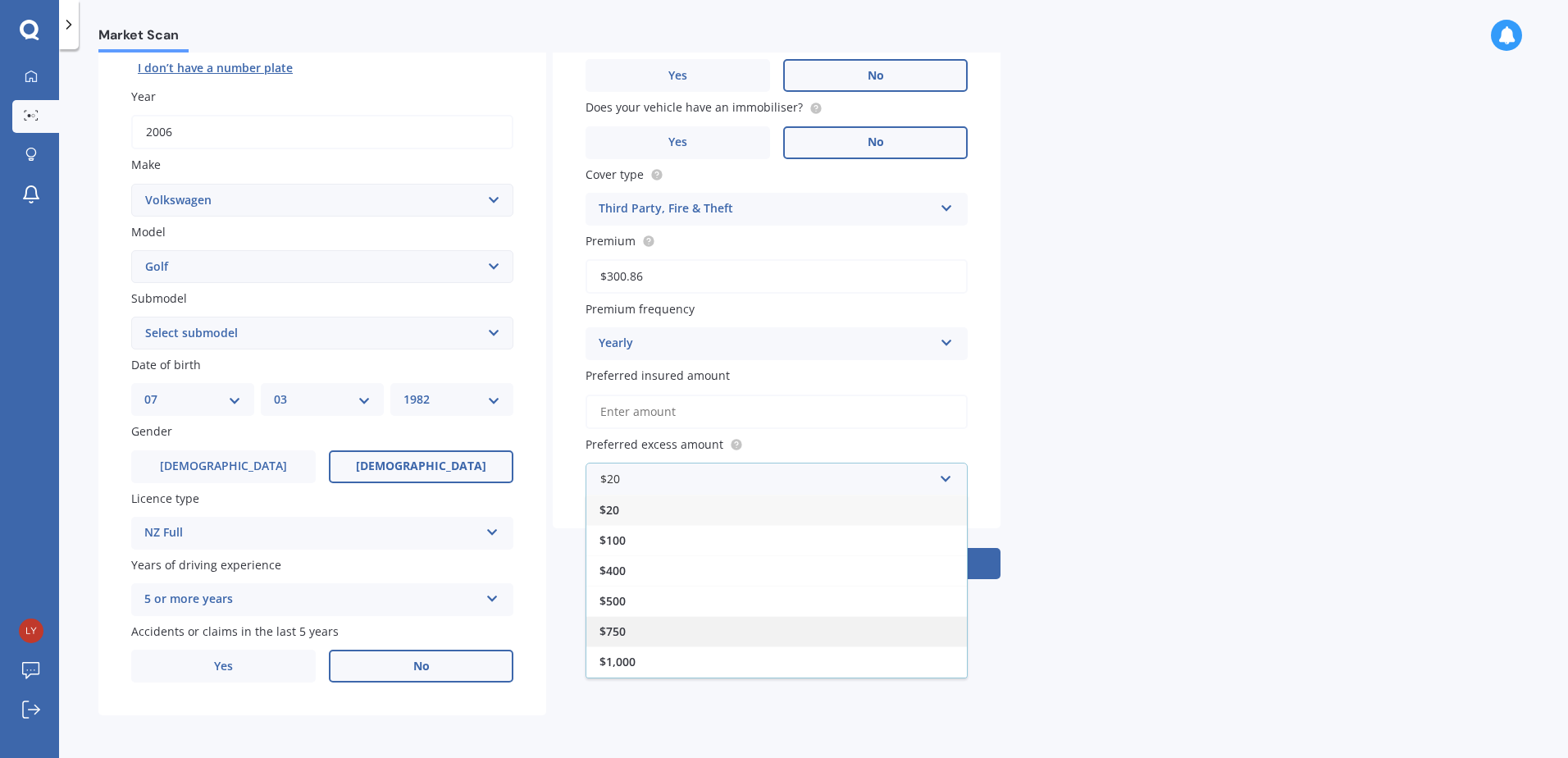
click at [687, 626] on div "$750" at bounding box center [777, 631] width 381 height 30
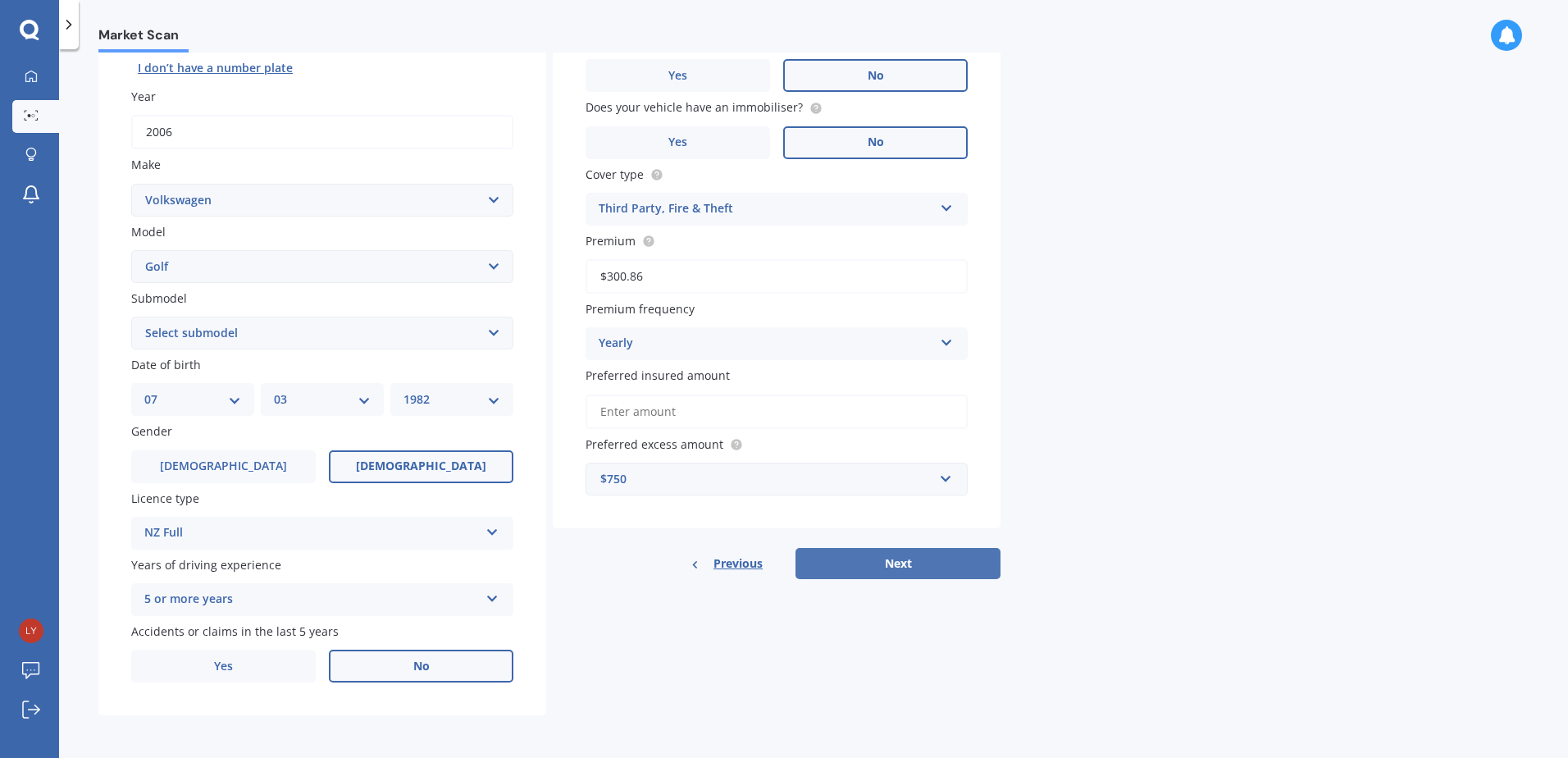
click at [942, 551] on button "Next" at bounding box center [898, 563] width 205 height 31
click at [640, 412] on input "Preferred insured amount" at bounding box center [776, 411] width 382 height 35
click at [636, 408] on input "Preferred insured amount" at bounding box center [776, 411] width 382 height 35
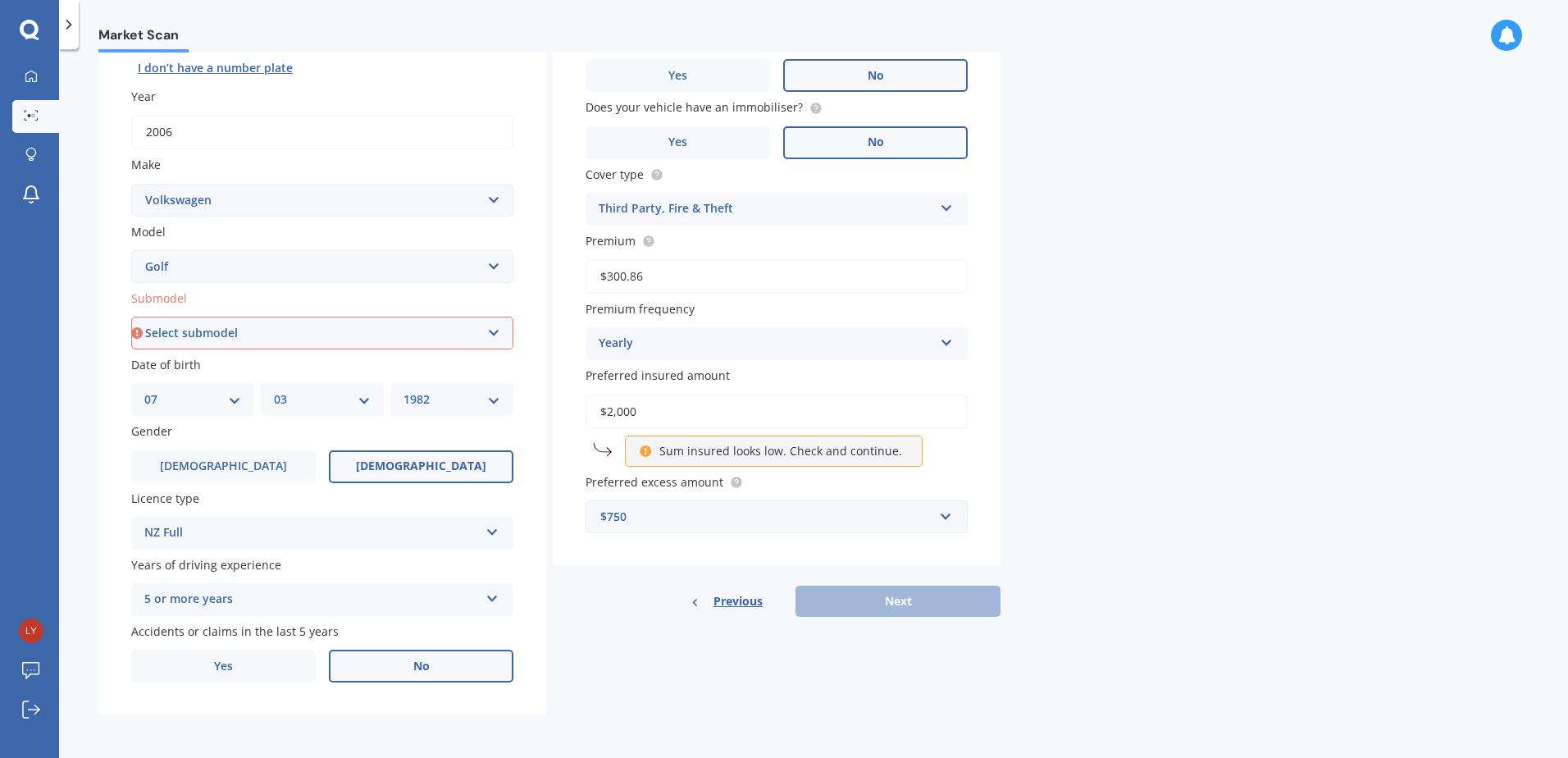
drag, startPoint x: 721, startPoint y: 417, endPoint x: 584, endPoint y: 417, distance: 137.0
click at [584, 417] on div "Vehicle is parked at [STREET_ADDRESS] Enter address manually Is your vehicle on…" at bounding box center [776, 245] width 448 height 641
click at [805, 448] on p "Sum insured looks low. Check and continue." at bounding box center [781, 451] width 243 height 16
click at [666, 410] on input "$3,000" at bounding box center [776, 411] width 382 height 35
click at [671, 411] on input "$3,000" at bounding box center [776, 411] width 382 height 35
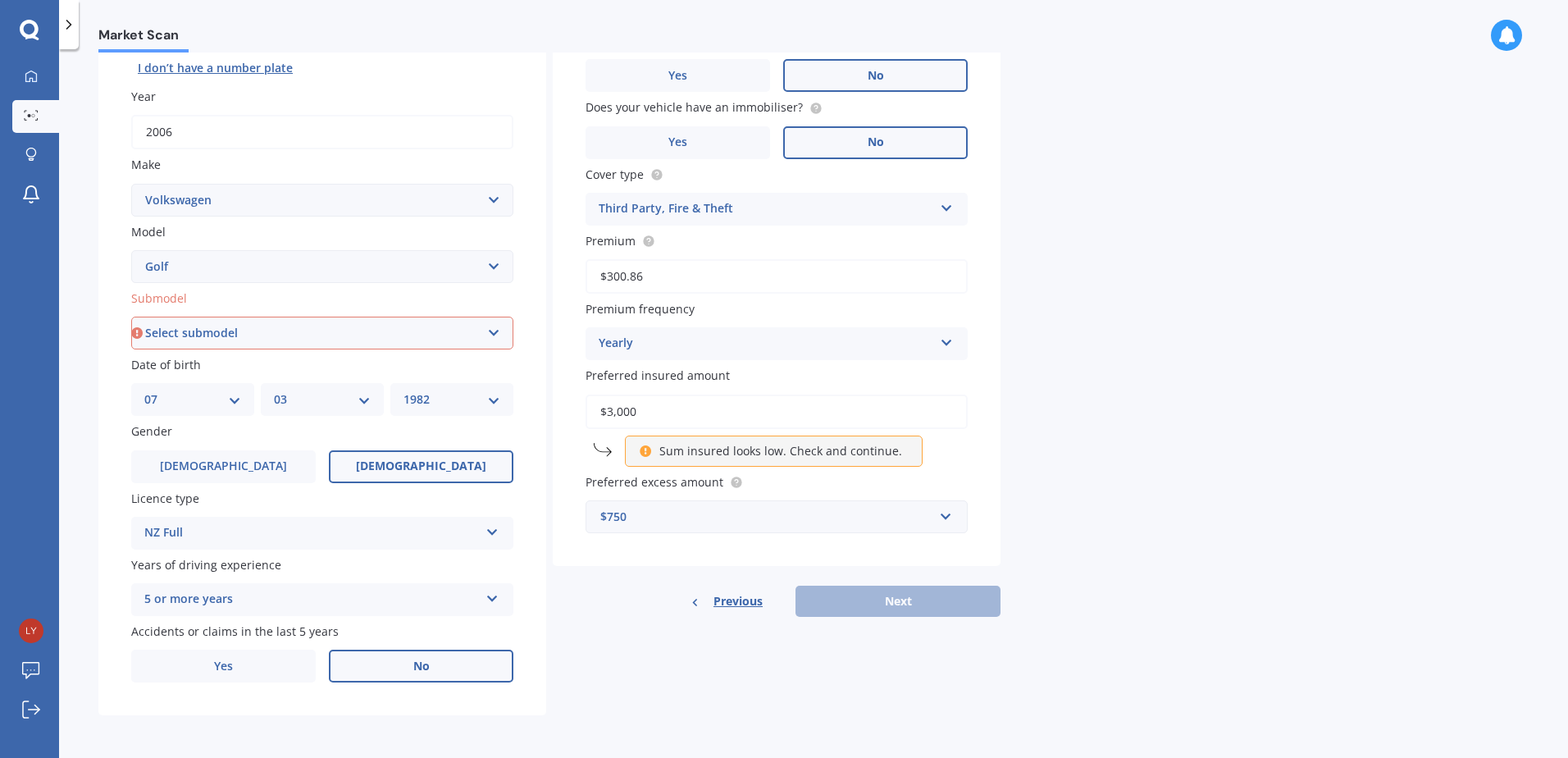
click at [929, 593] on div "Previous Next" at bounding box center [776, 601] width 448 height 31
click at [856, 458] on p "Sum insured looks low. Check and continue." at bounding box center [781, 451] width 243 height 16
click at [819, 442] on p "Sum insured looks low. Check and continue." at bounding box center [781, 451] width 243 height 16
click at [718, 518] on div "$750" at bounding box center [767, 517] width 333 height 18
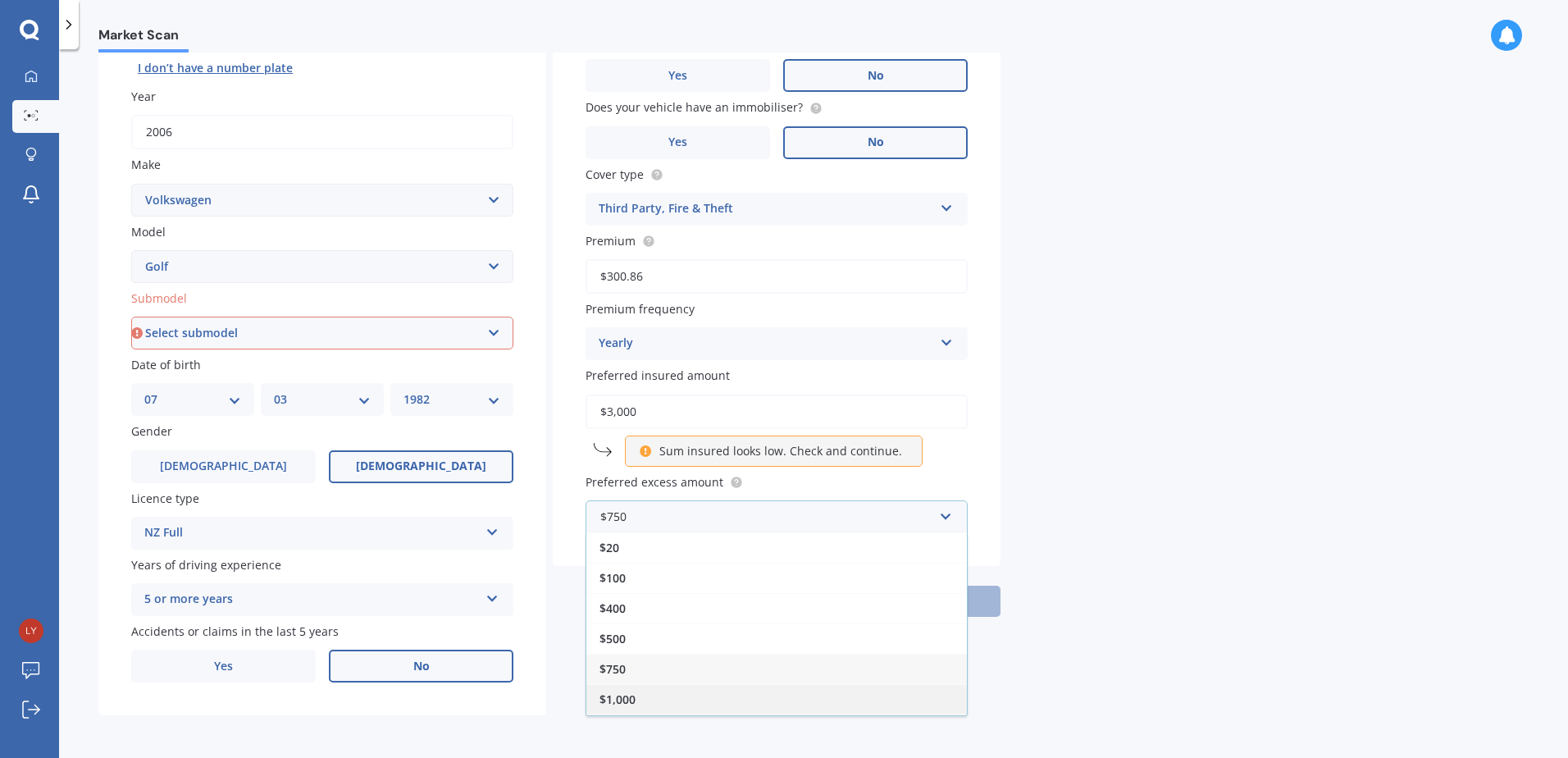
click at [645, 707] on div "$1,000" at bounding box center [777, 699] width 381 height 30
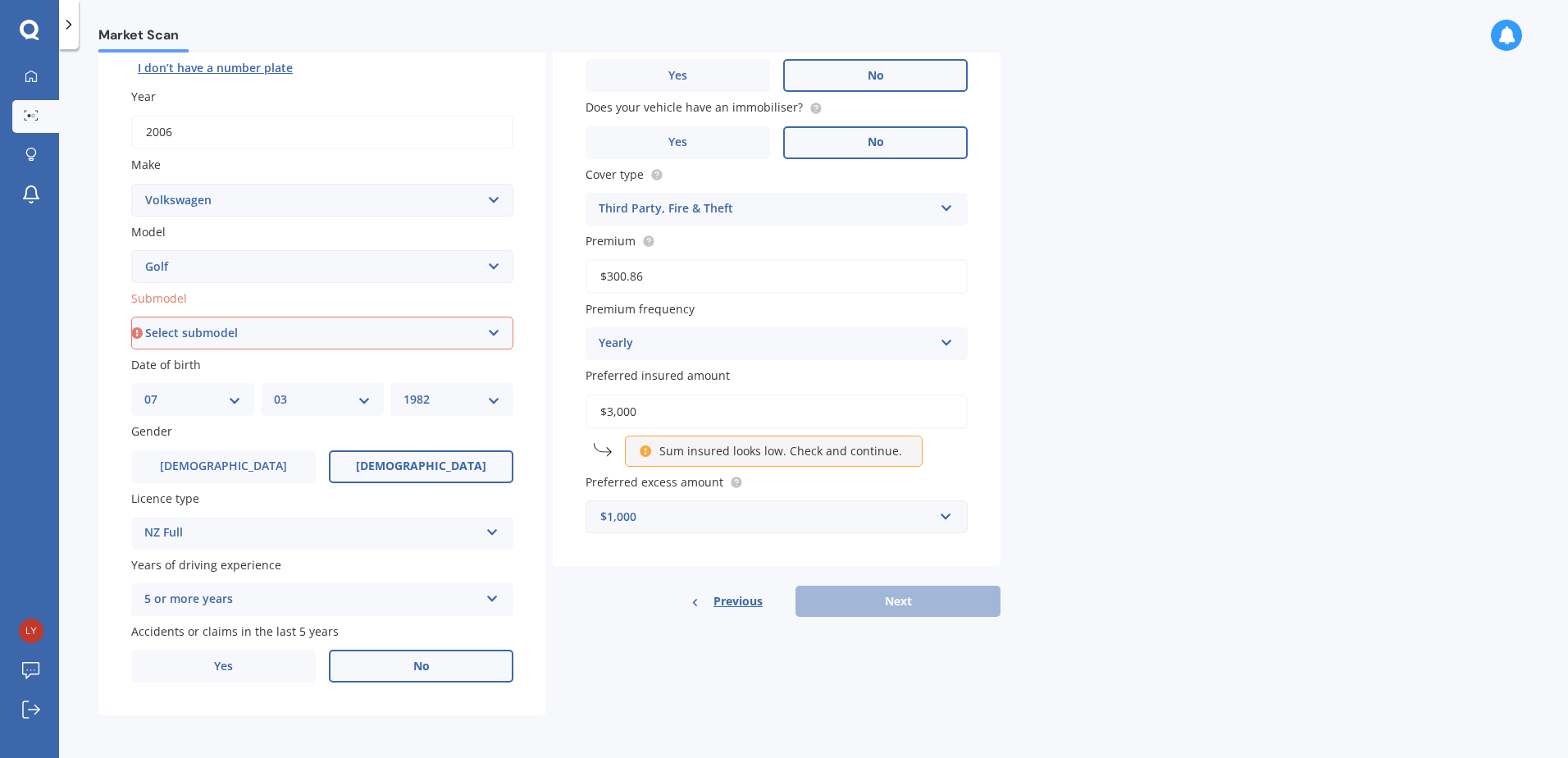
click at [653, 407] on input "$3,000" at bounding box center [776, 411] width 382 height 35
drag, startPoint x: 695, startPoint y: 408, endPoint x: 527, endPoint y: 409, distance: 168.0
click at [527, 409] on div "Details Plate number Search I don’t have a number plate Year [DATE] Make Select…" at bounding box center [549, 320] width 902 height 791
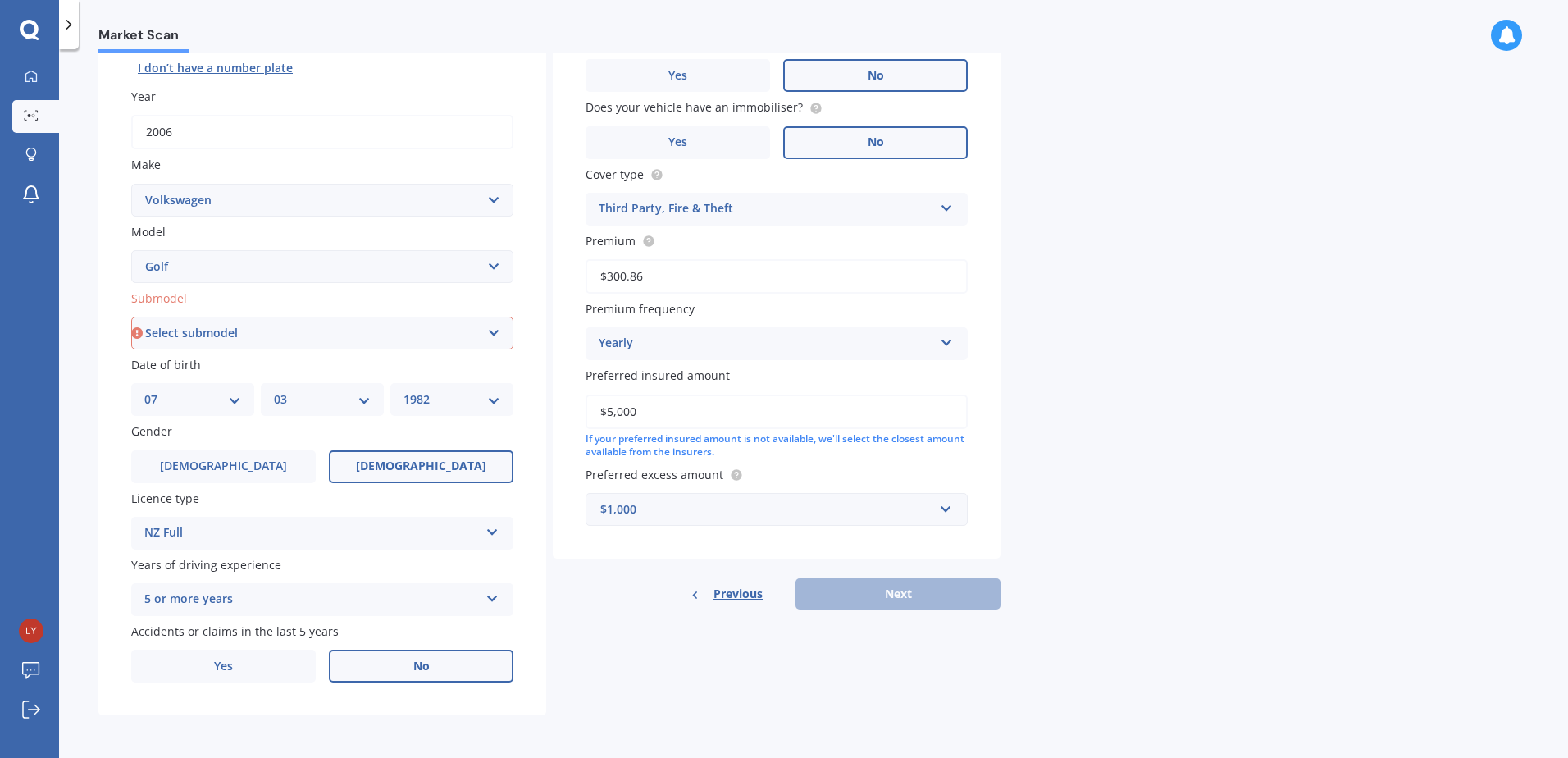
drag, startPoint x: 687, startPoint y: 408, endPoint x: 564, endPoint y: 408, distance: 123.0
click at [564, 408] on div "Vehicle is parked at [STREET_ADDRESS] Enter address manually Is your vehicle on…" at bounding box center [776, 242] width 448 height 635
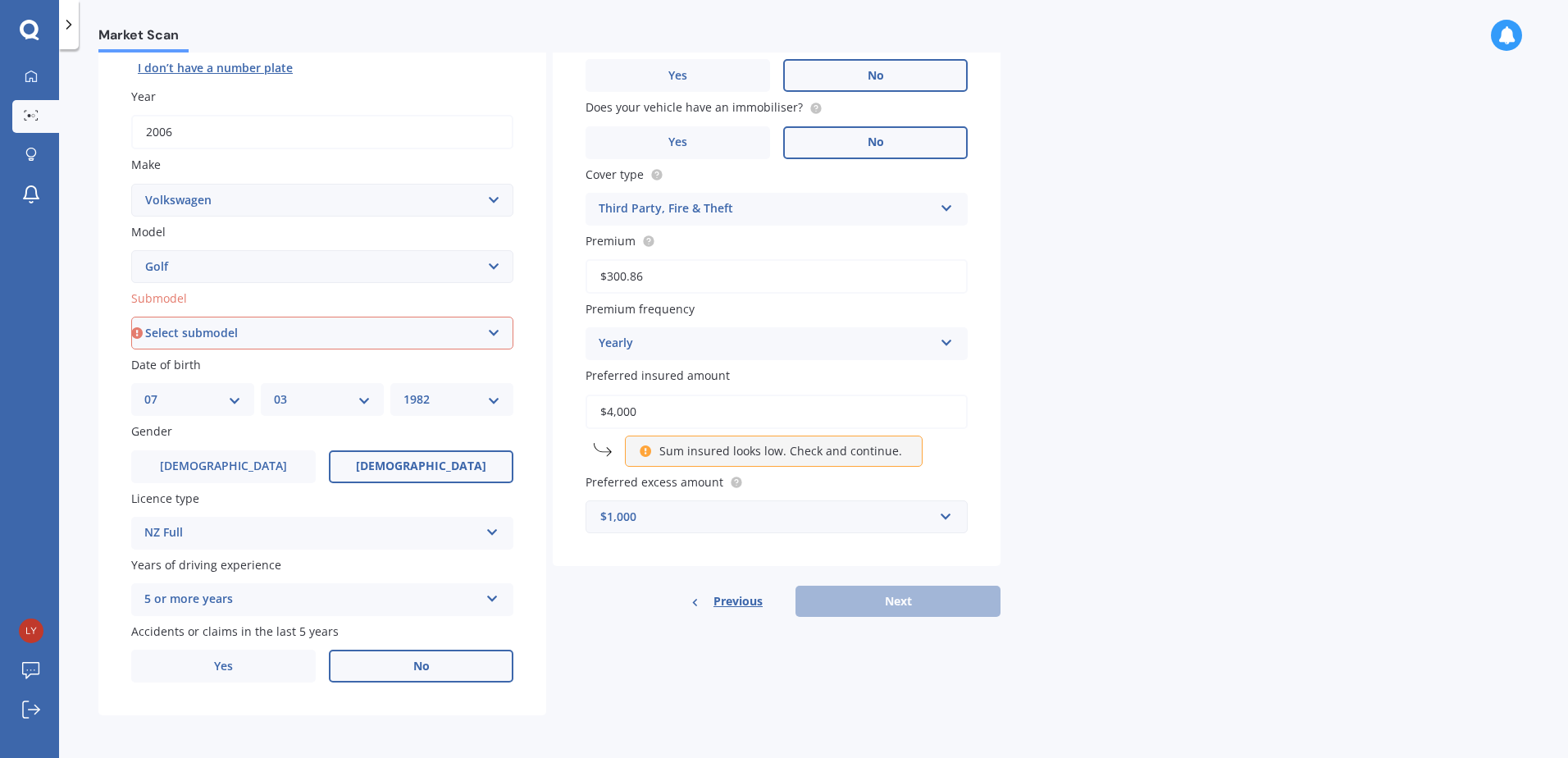
drag, startPoint x: 669, startPoint y: 401, endPoint x: 527, endPoint y: 402, distance: 142.0
click at [527, 402] on div "Details Plate number Search I don’t have a number plate Year [DATE] Make Select…" at bounding box center [549, 320] width 902 height 791
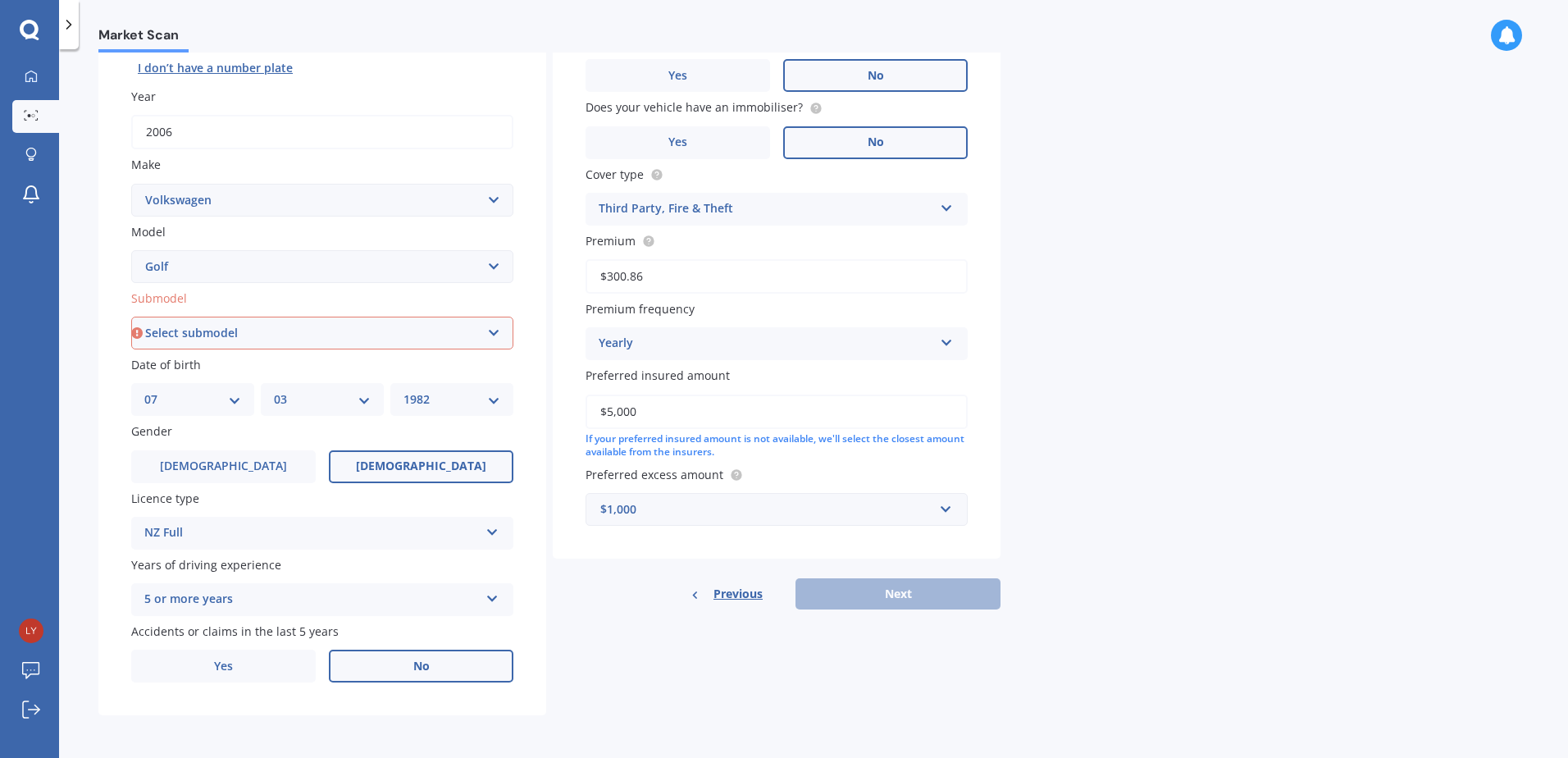
type input "$5,000"
click at [1269, 602] on div "Market Scan Vehicle Market Scan 70 % We just need a few more details to provide…" at bounding box center [814, 407] width 1509 height 709
click at [812, 521] on input "text" at bounding box center [771, 509] width 367 height 31
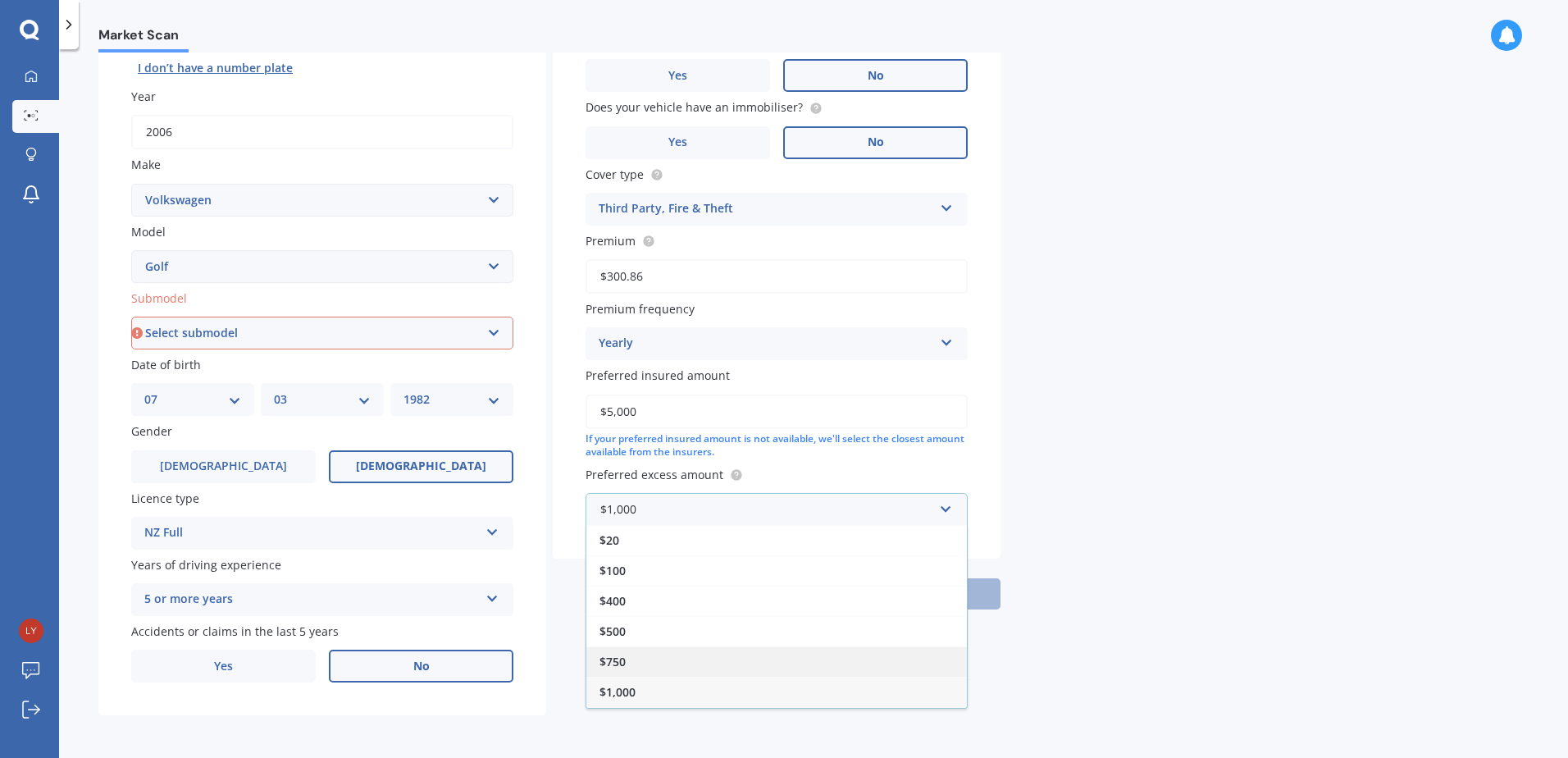
click at [660, 654] on div "$750" at bounding box center [777, 661] width 381 height 30
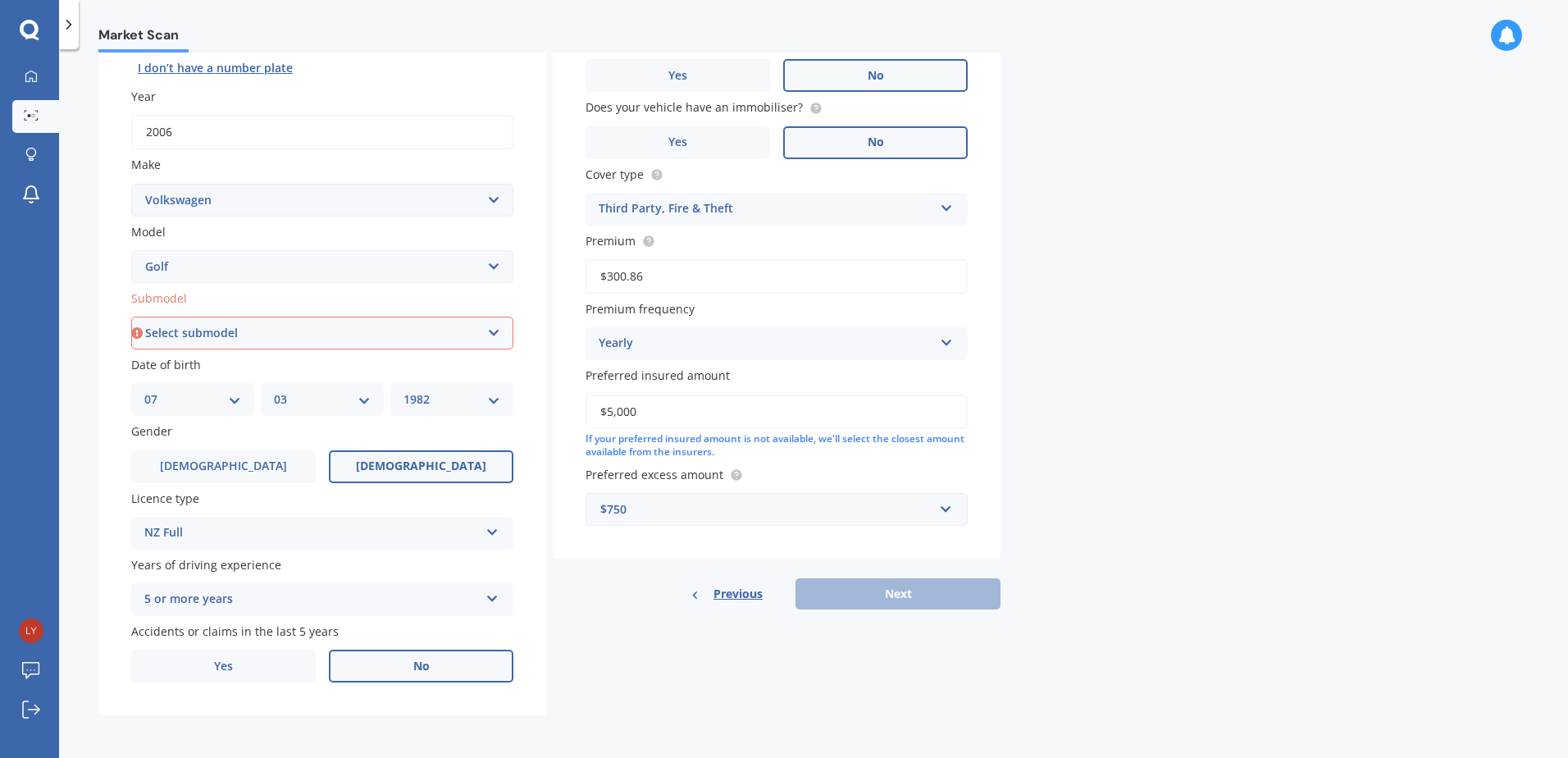
click at [1102, 615] on div "Market Scan Vehicle Market Scan 70 % We just need a few more details to provide…" at bounding box center [814, 407] width 1509 height 709
click at [931, 602] on div "Previous Next" at bounding box center [776, 594] width 448 height 31
click at [336, 315] on div "Submodel Select submodel (All other) 1.4 GT TSI 1.4 TSI 1.6 1.6 FSI 1.6 TSI 1.8…" at bounding box center [322, 319] width 382 height 60
click at [336, 326] on select "Select submodel (All other) 1.4 GT TSI 1.4 TSI 1.6 1.6 FSI 1.6 TSI 1.8 1.9 TDI …" at bounding box center [322, 333] width 382 height 33
select select "(ALL OTHER)"
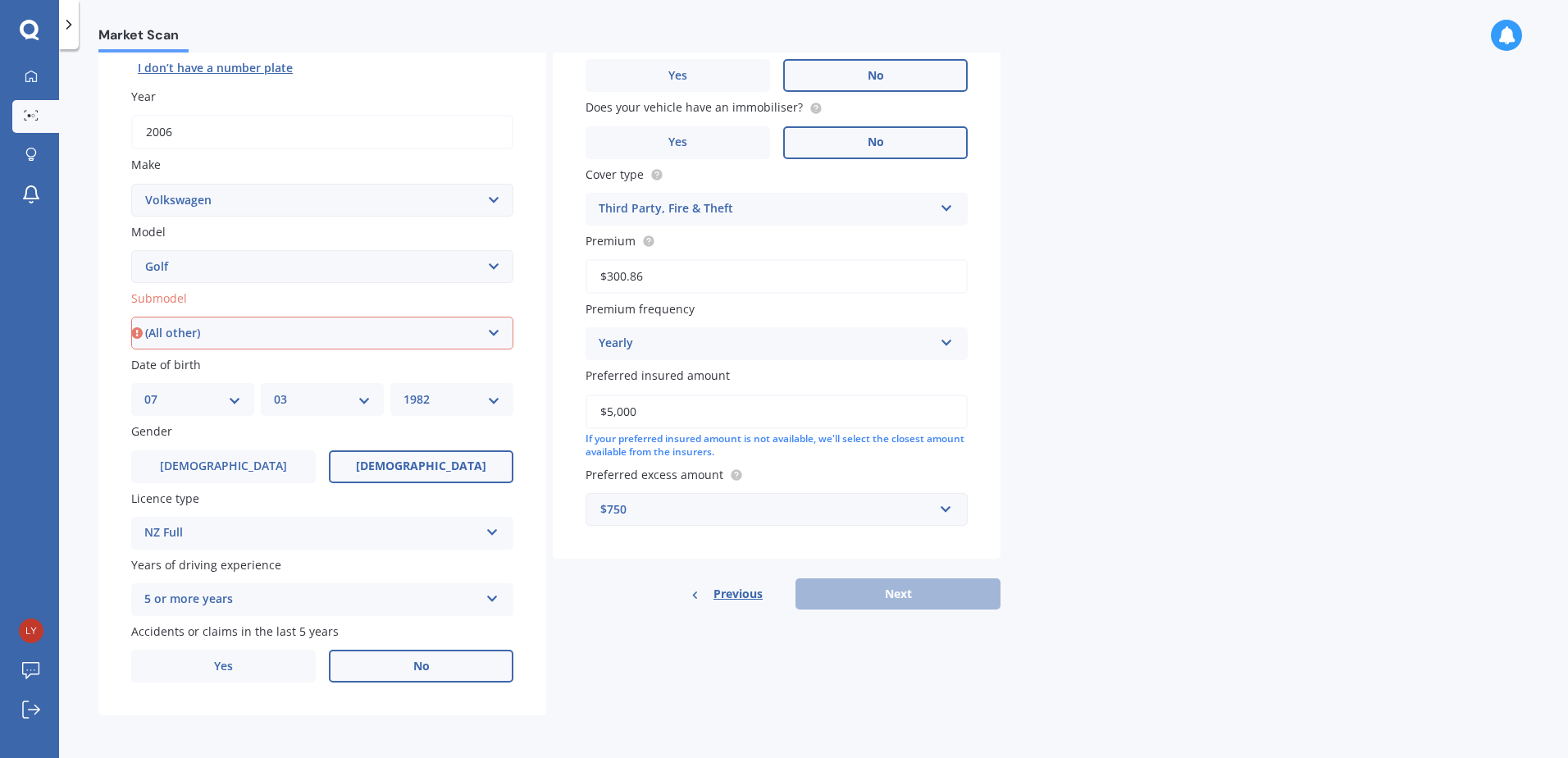
click at [131, 316] on select "Select submodel (All other) 1.4 GT TSI 1.4 TSI 1.6 1.6 FSI 1.6 TSI 1.8 1.9 TDI …" at bounding box center [322, 333] width 382 height 33
click at [951, 593] on button "Next" at bounding box center [898, 594] width 205 height 31
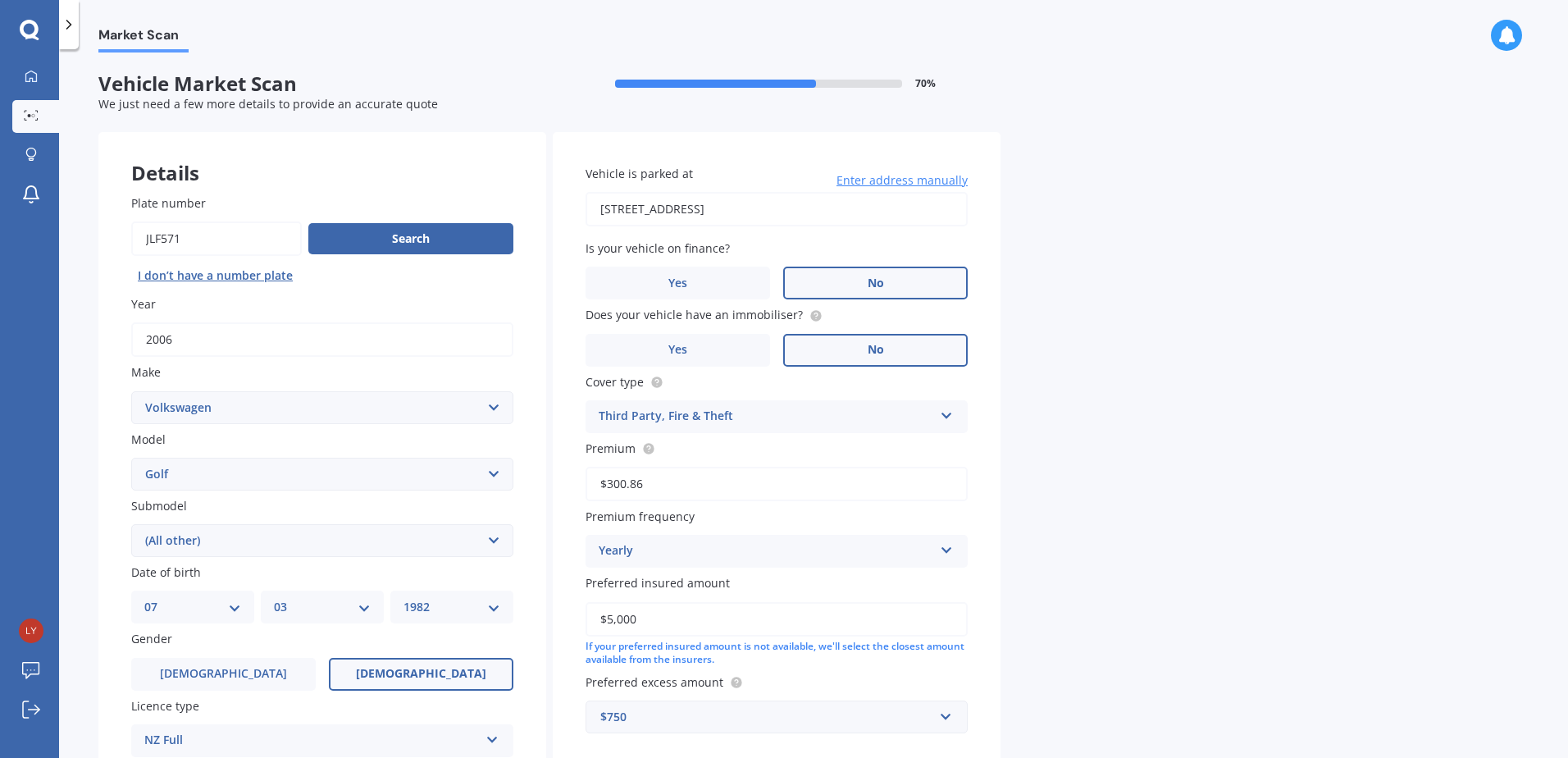
select select "07"
select select "03"
select select "1982"
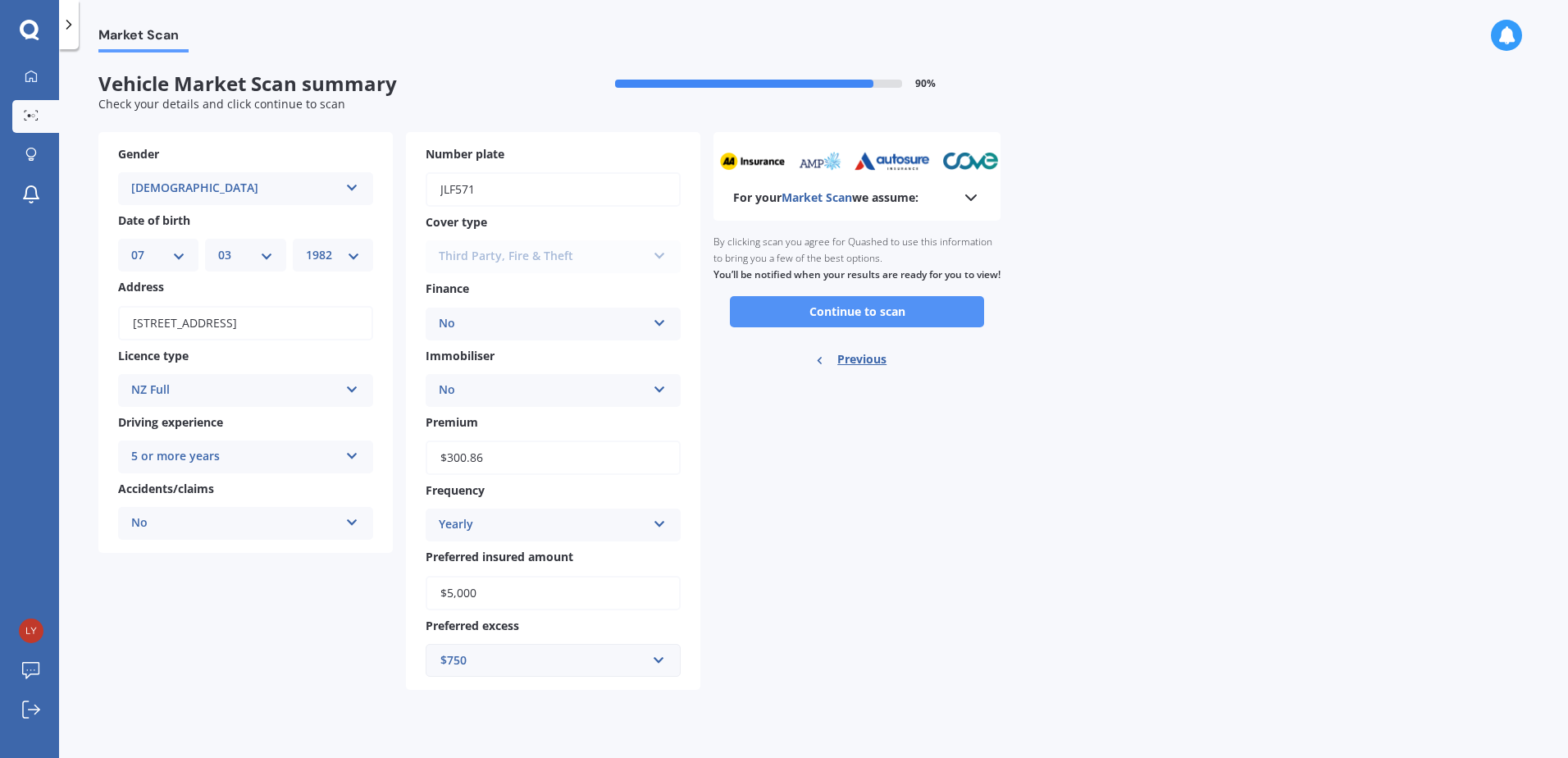
click at [911, 327] on button "Continue to scan" at bounding box center [856, 311] width 254 height 31
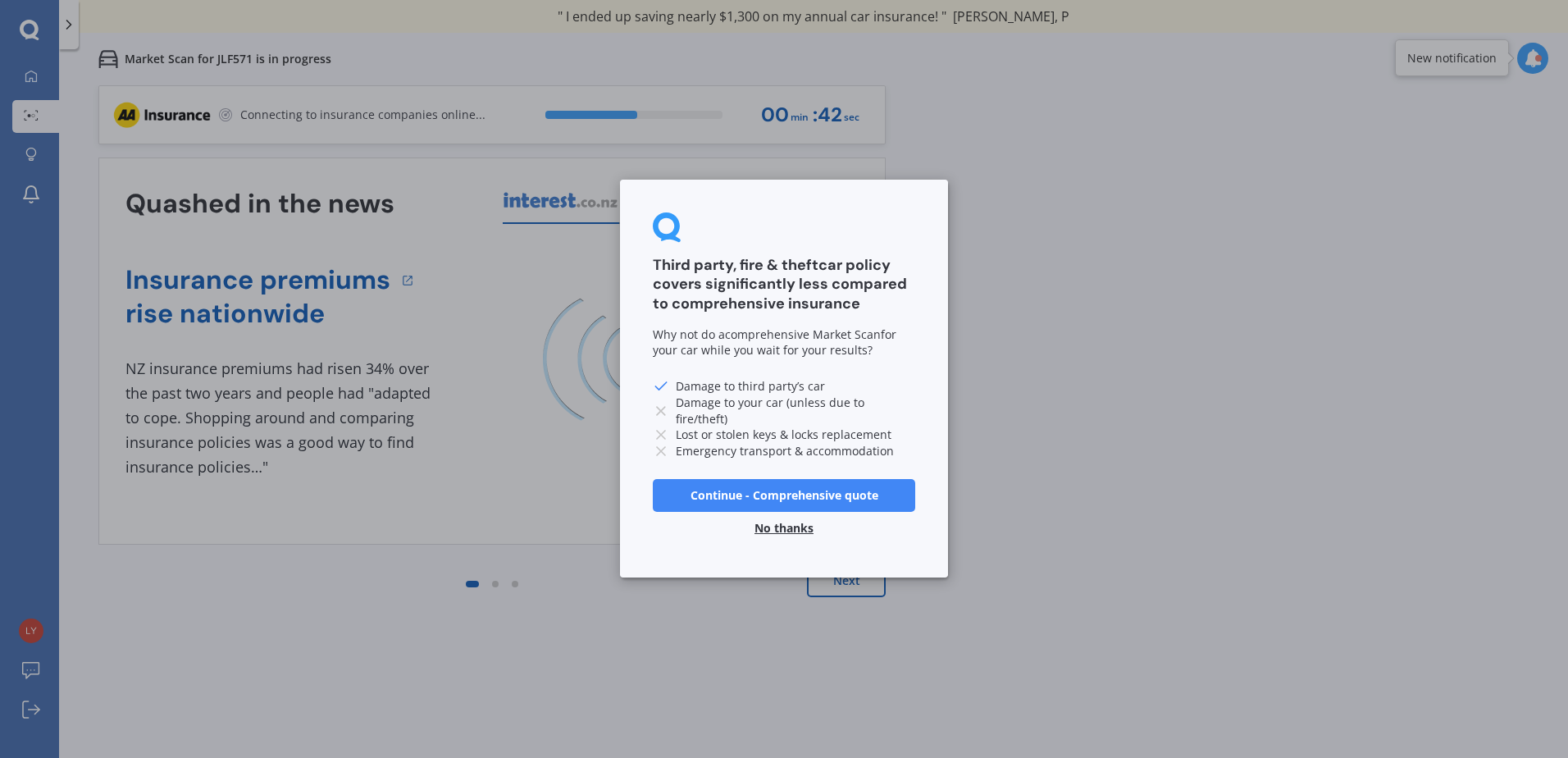
click at [789, 533] on button "No thanks" at bounding box center [784, 528] width 79 height 33
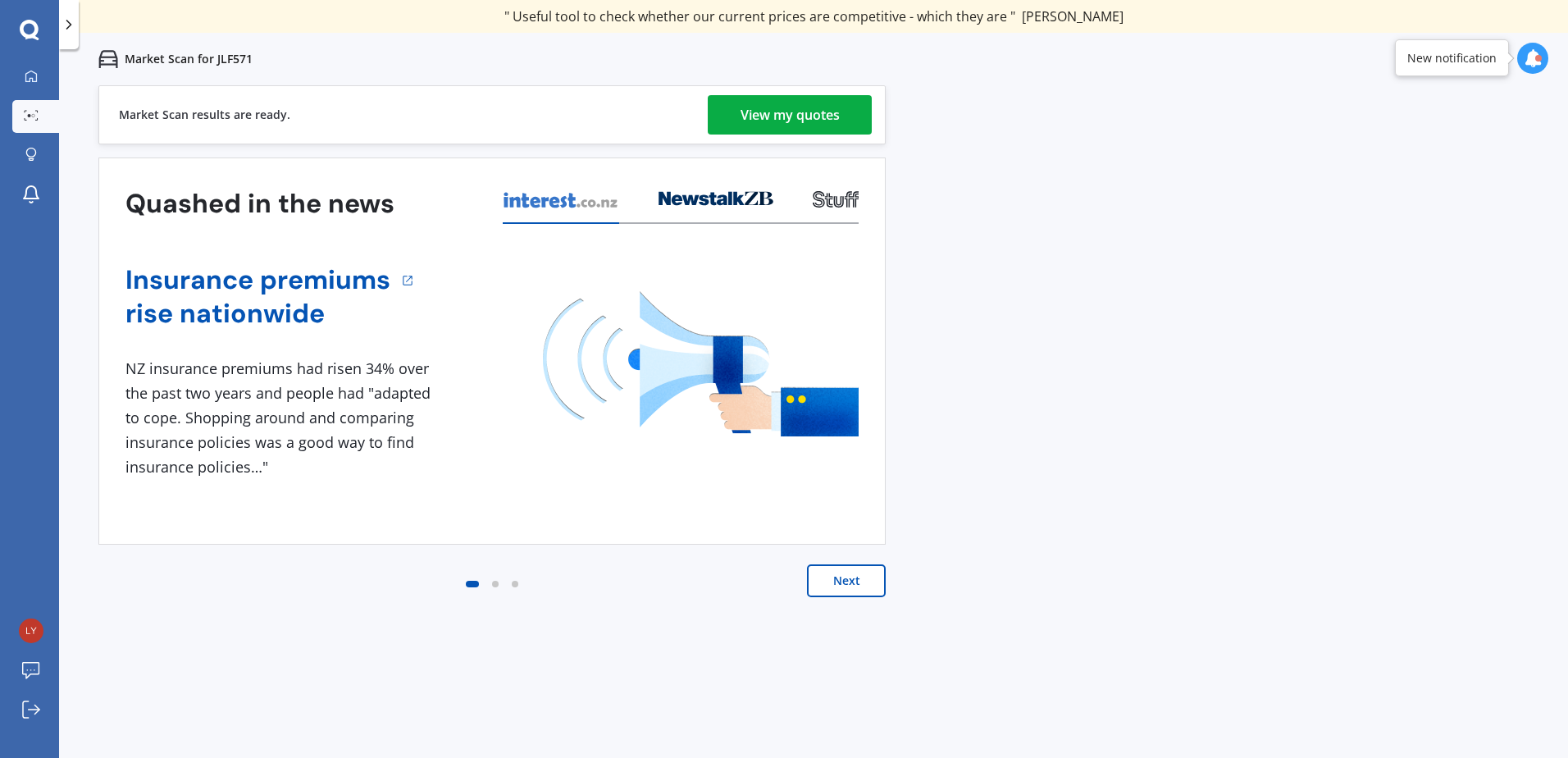
click at [752, 110] on div "View my quotes" at bounding box center [789, 114] width 99 height 39
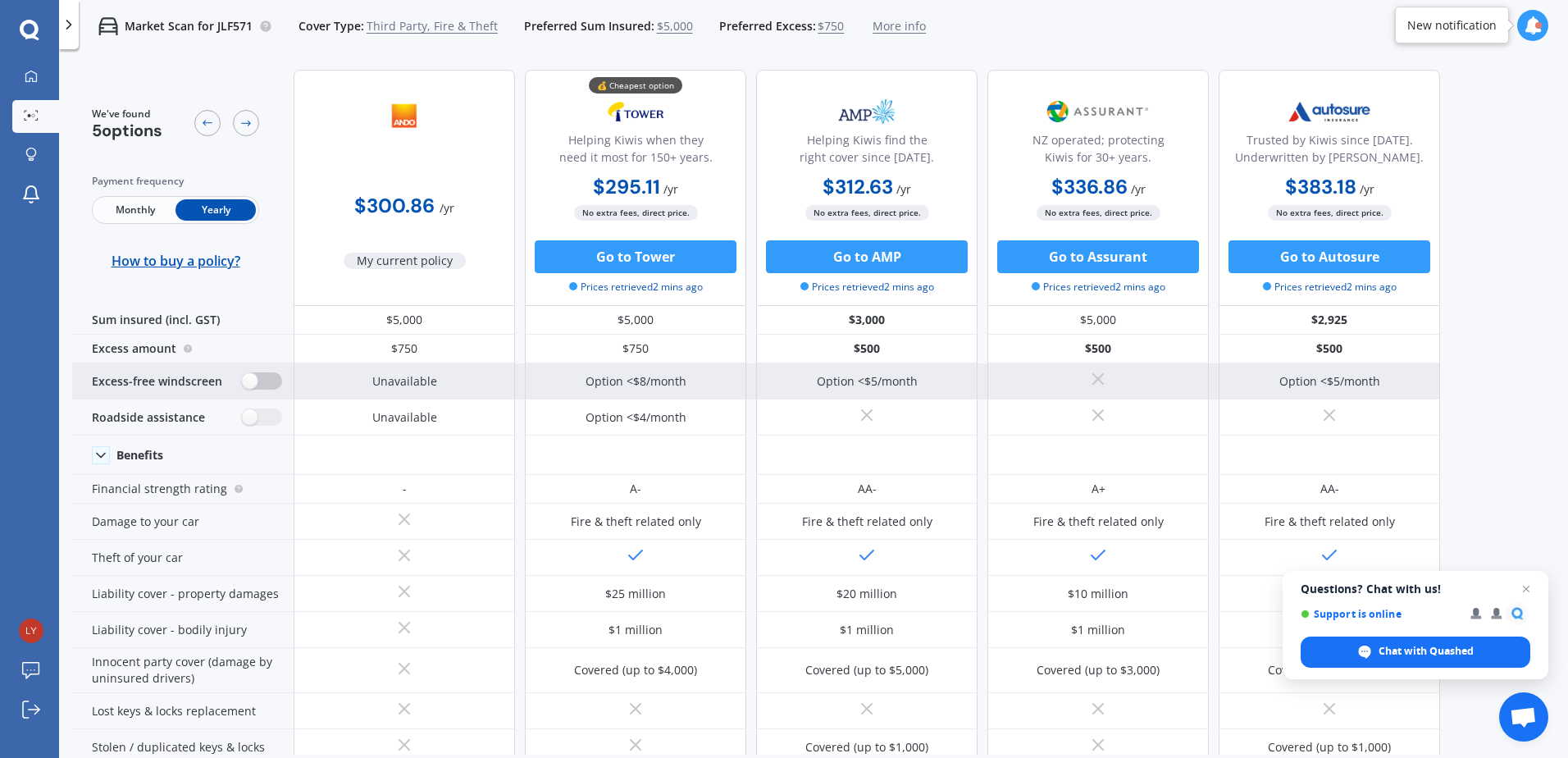
click at [266, 385] on label at bounding box center [262, 380] width 40 height 17
radio input "true"
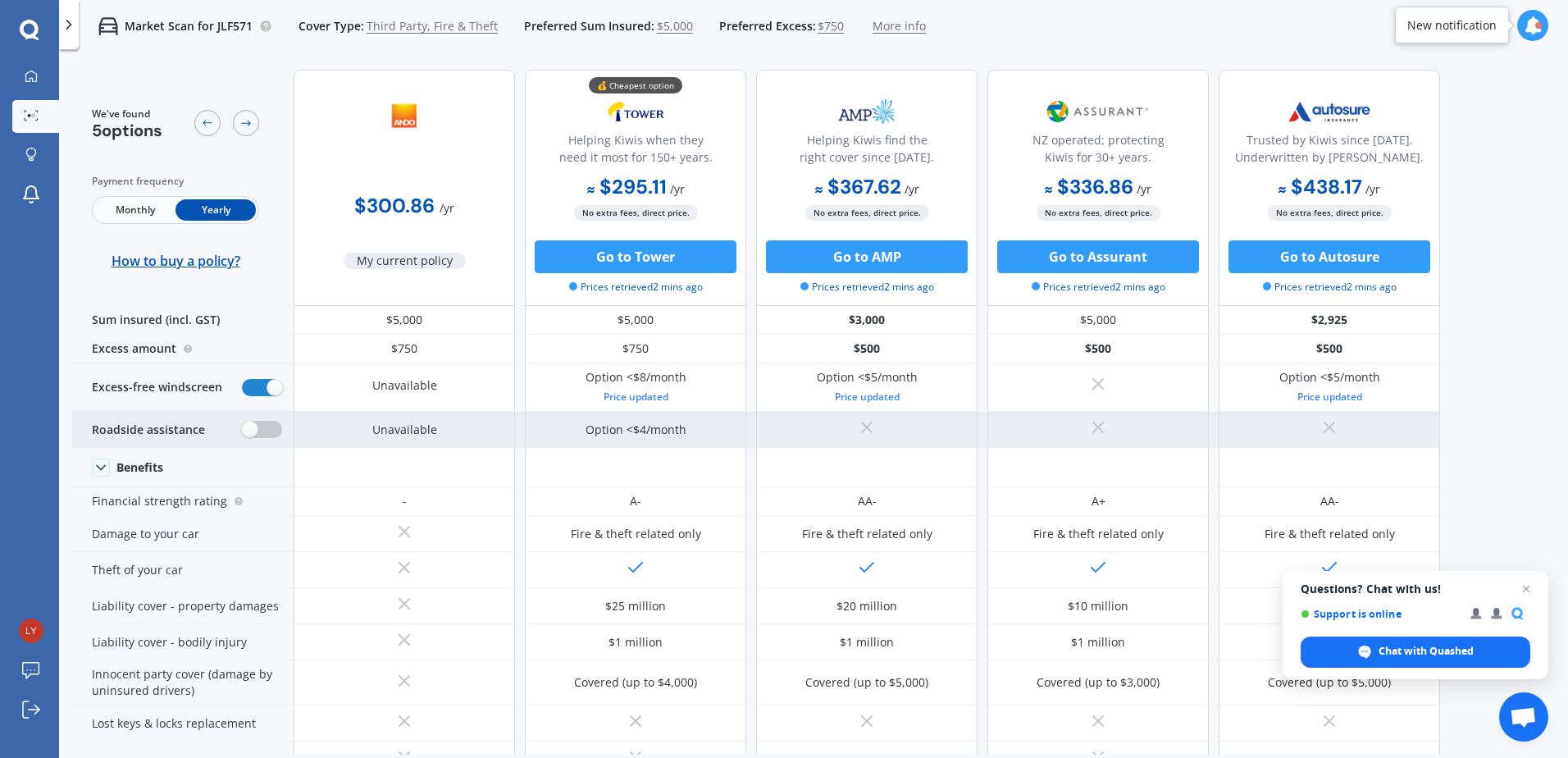
click at [268, 427] on label at bounding box center [262, 429] width 40 height 17
radio input "true"
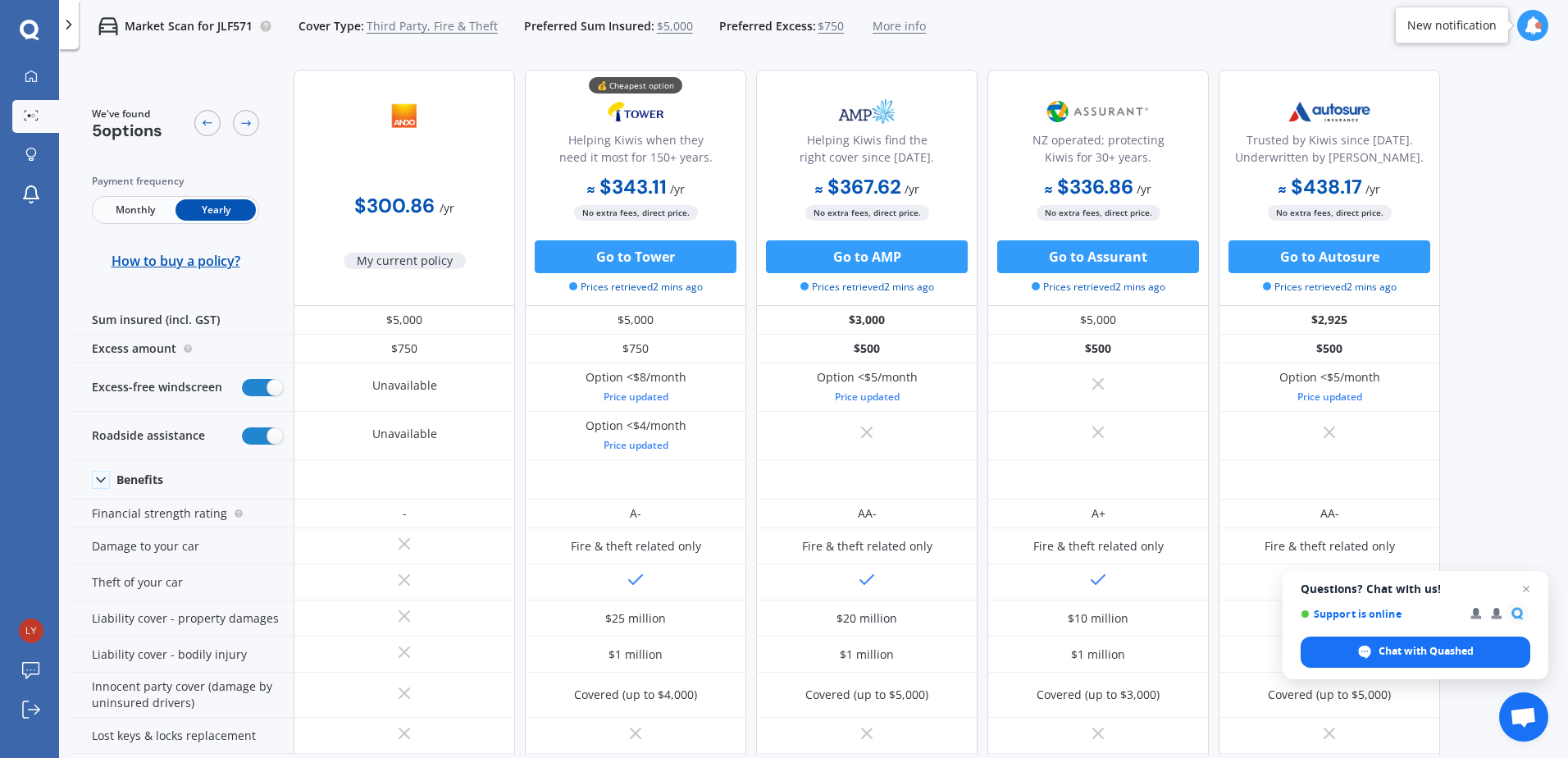
click at [442, 26] on span "Third Party, Fire & Theft" at bounding box center [432, 26] width 131 height 16
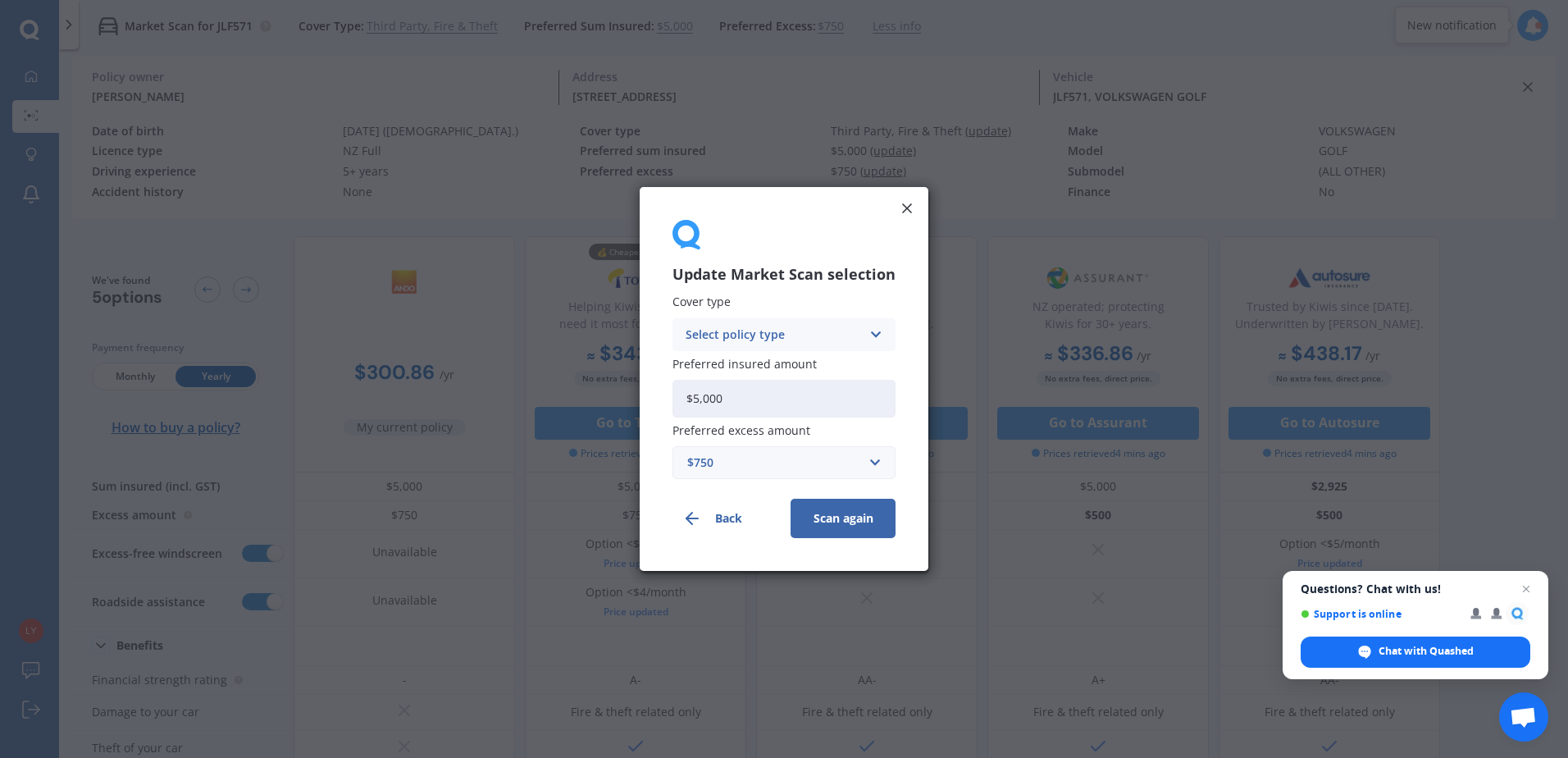
click at [772, 334] on div "Select policy type" at bounding box center [773, 334] width 175 height 18
click at [769, 367] on span "Comprehensive" at bounding box center [729, 366] width 87 height 12
click at [864, 518] on button "Scan again" at bounding box center [842, 518] width 105 height 39
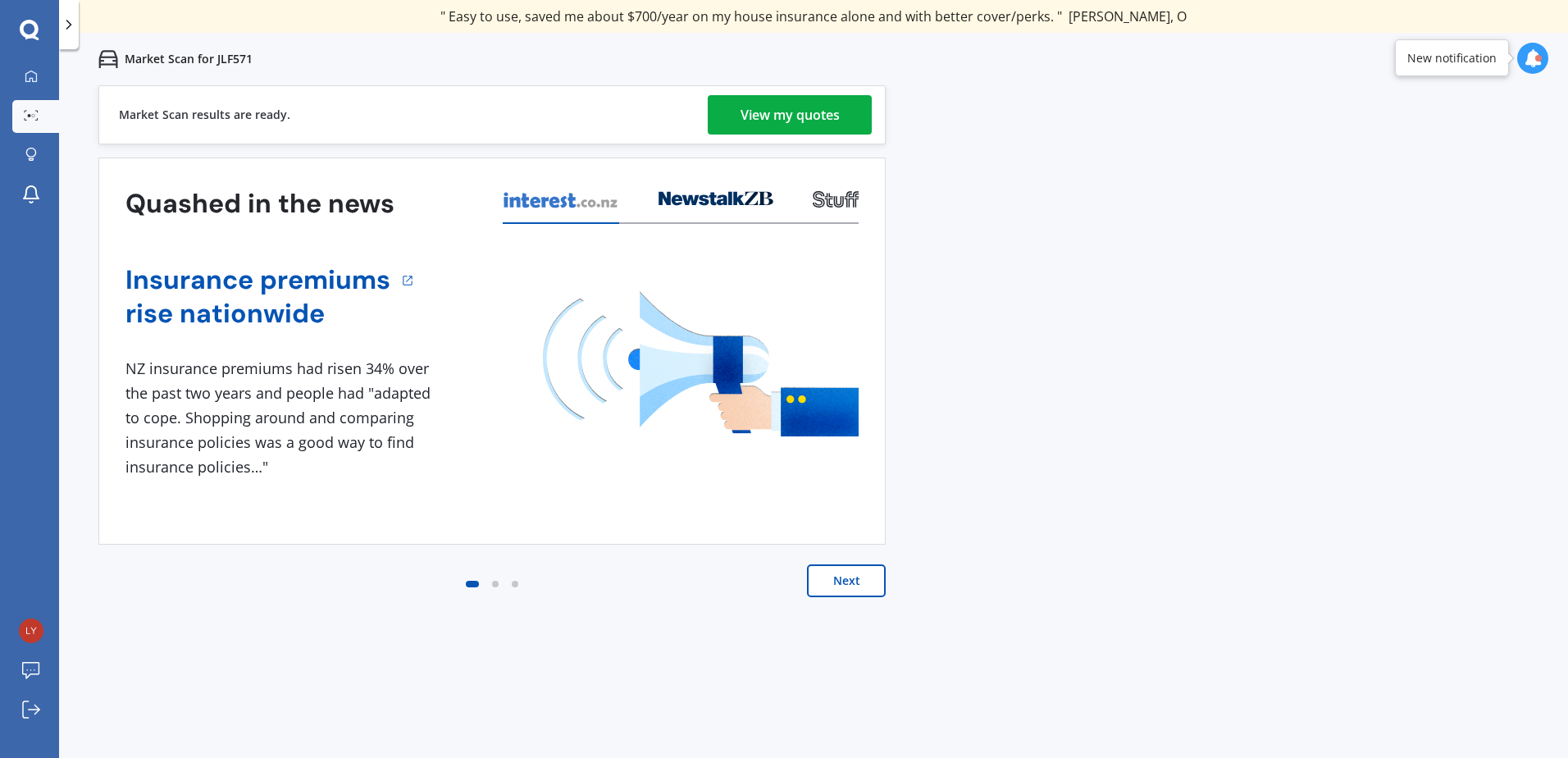
click at [792, 105] on div "View my quotes" at bounding box center [789, 114] width 99 height 39
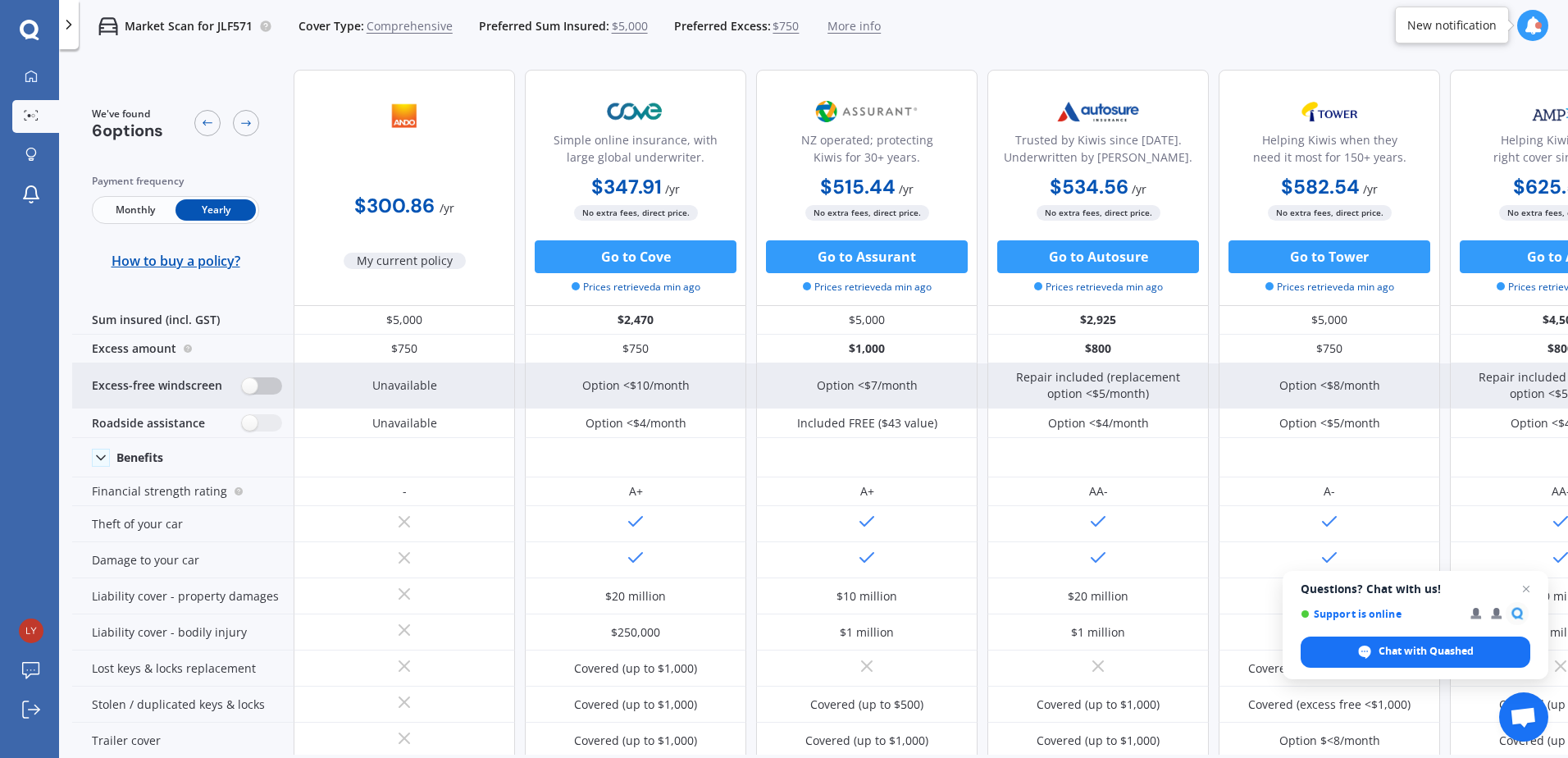
click at [271, 386] on label at bounding box center [262, 385] width 40 height 17
radio input "true"
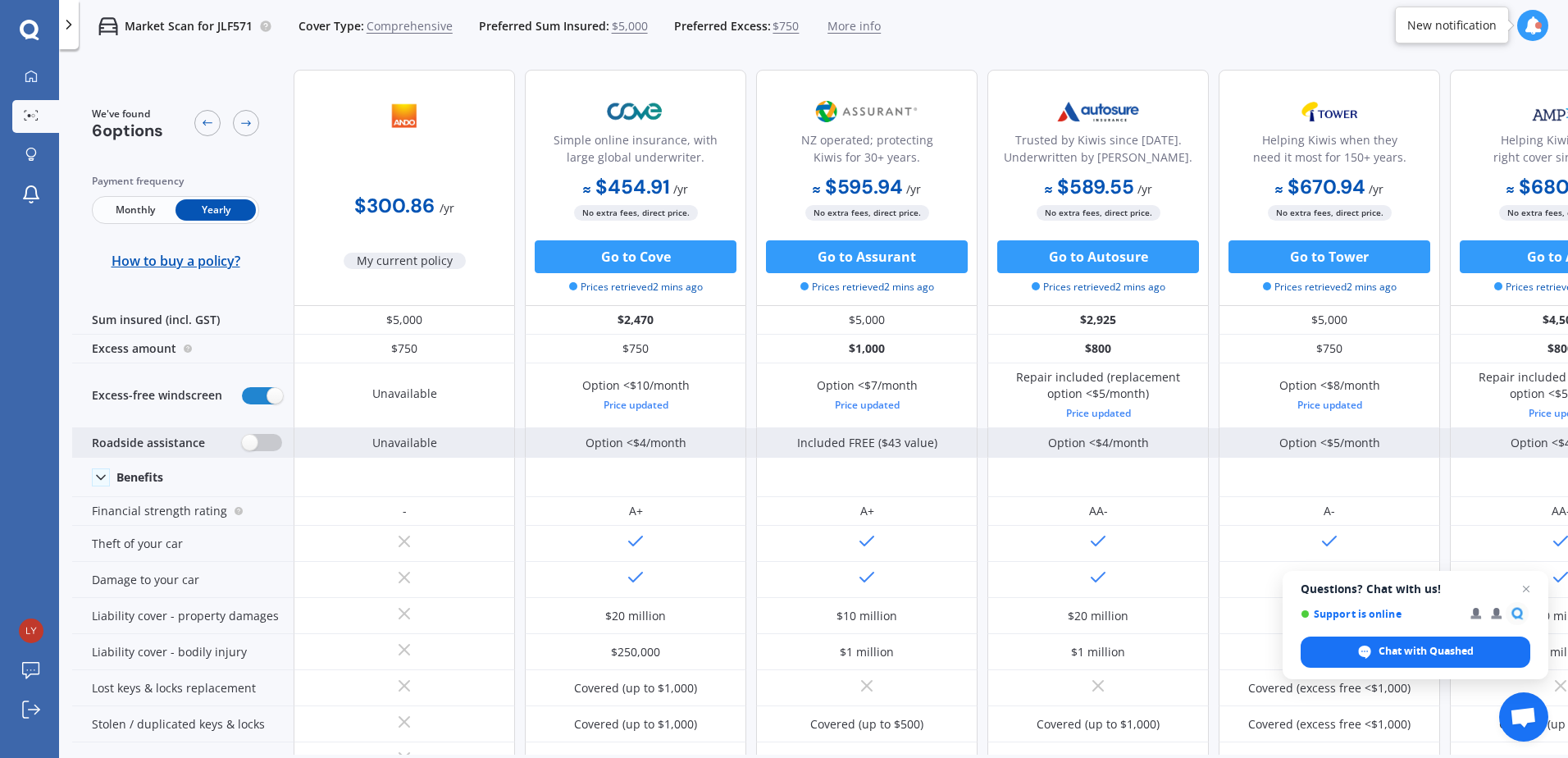
click at [266, 442] on label at bounding box center [262, 442] width 40 height 17
radio input "true"
